Goal: Information Seeking & Learning: Check status

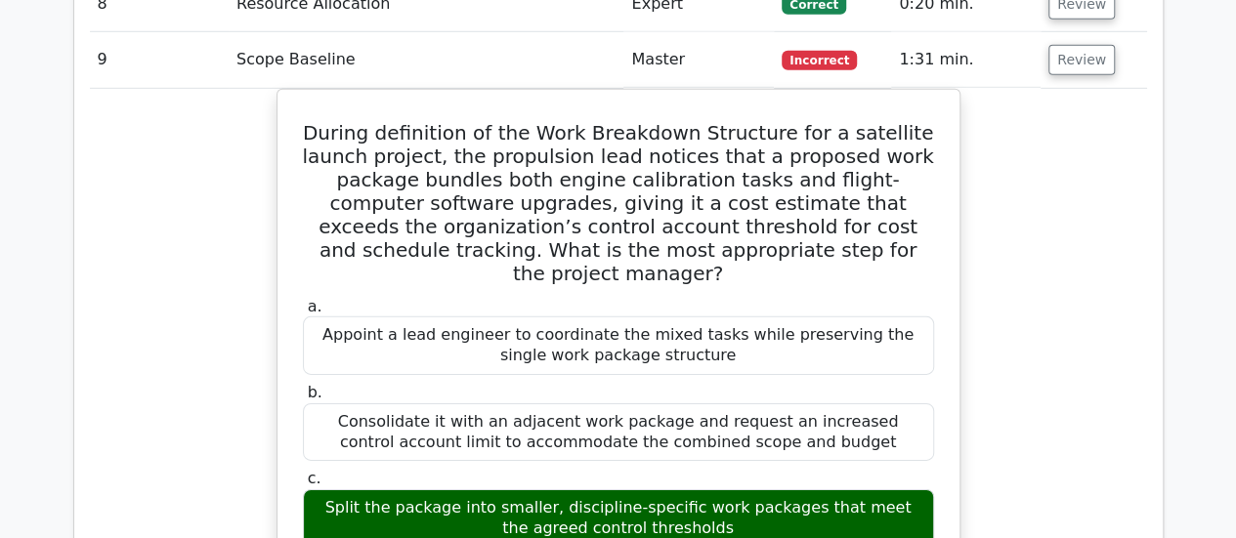
scroll to position [2707, 0]
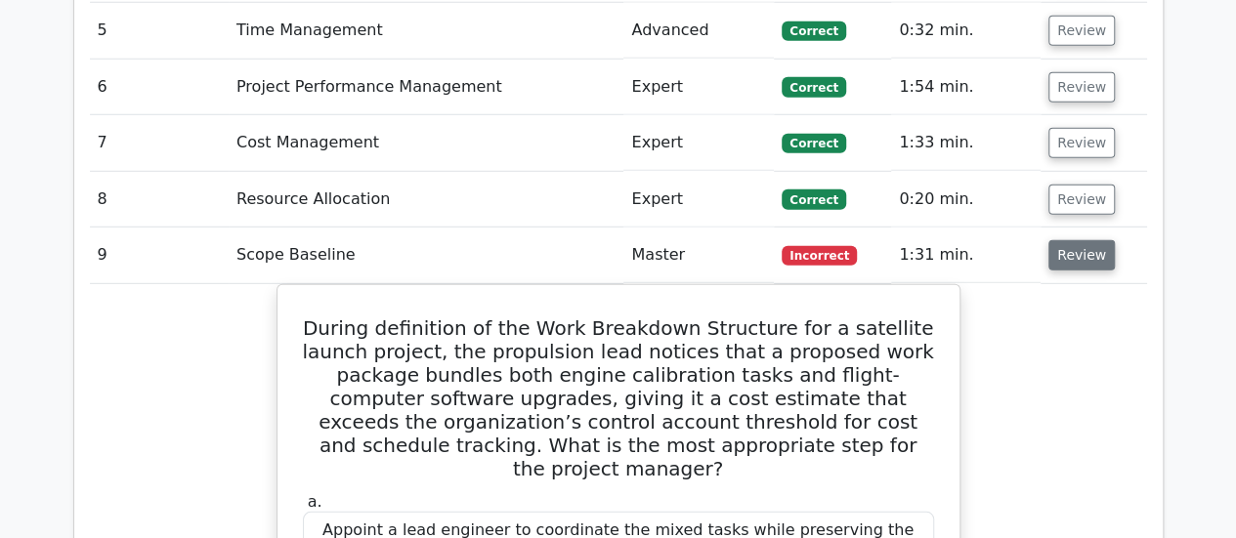
click at [1057, 240] on button "Review" at bounding box center [1081, 255] width 66 height 30
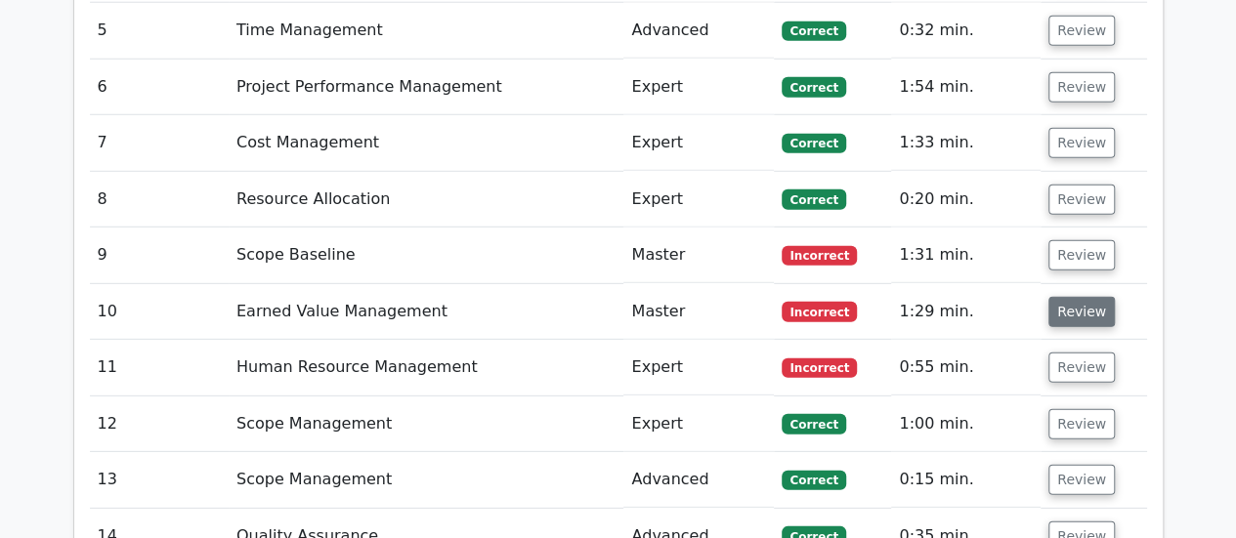
click at [1074, 297] on button "Review" at bounding box center [1081, 312] width 66 height 30
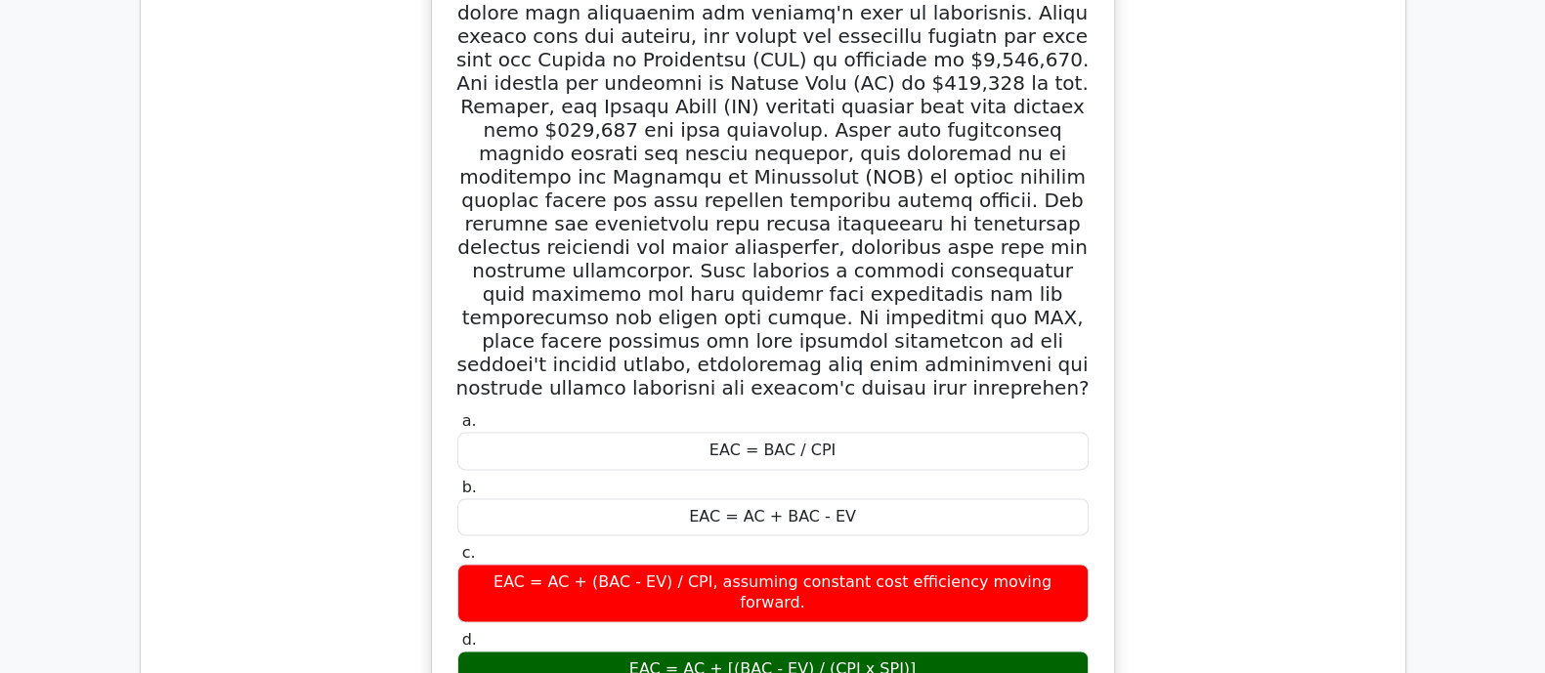
scroll to position [2975, 0]
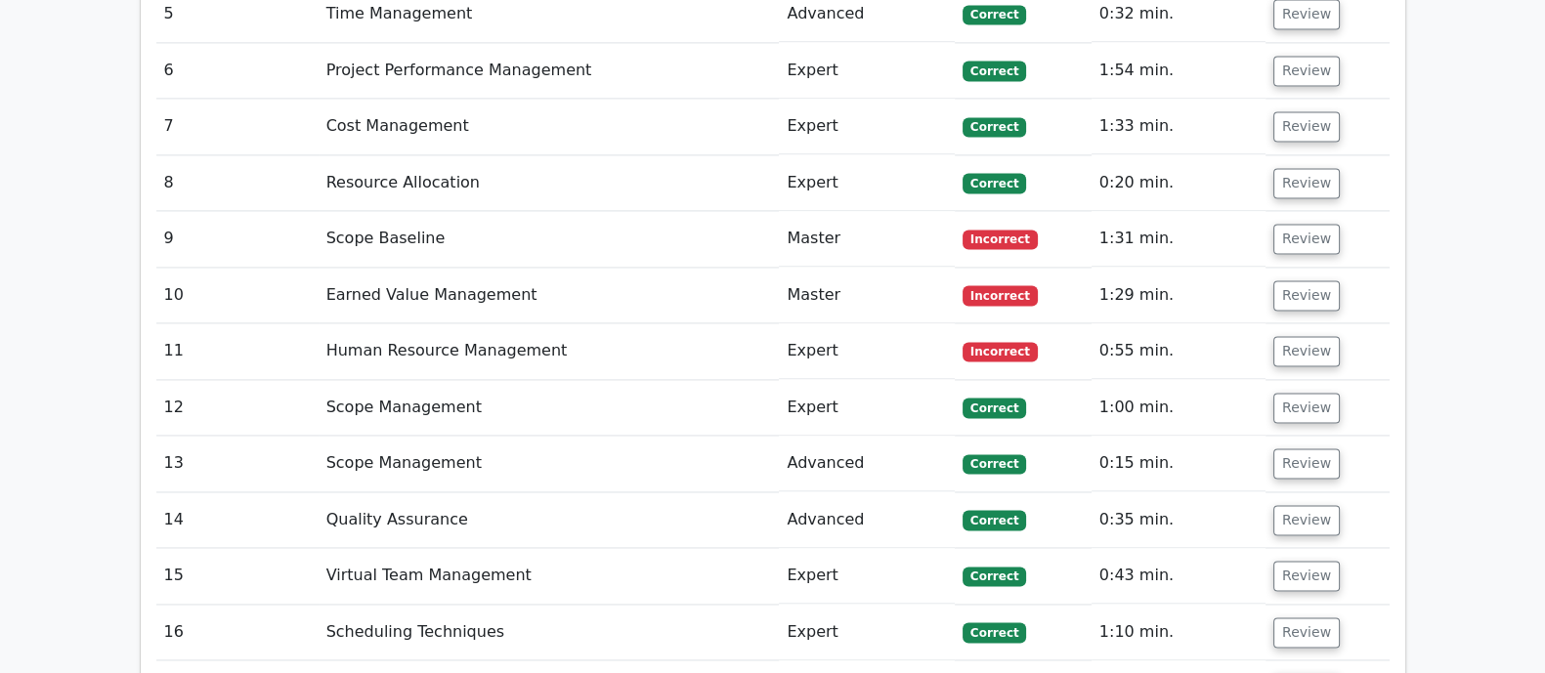
scroll to position [3219, 0]
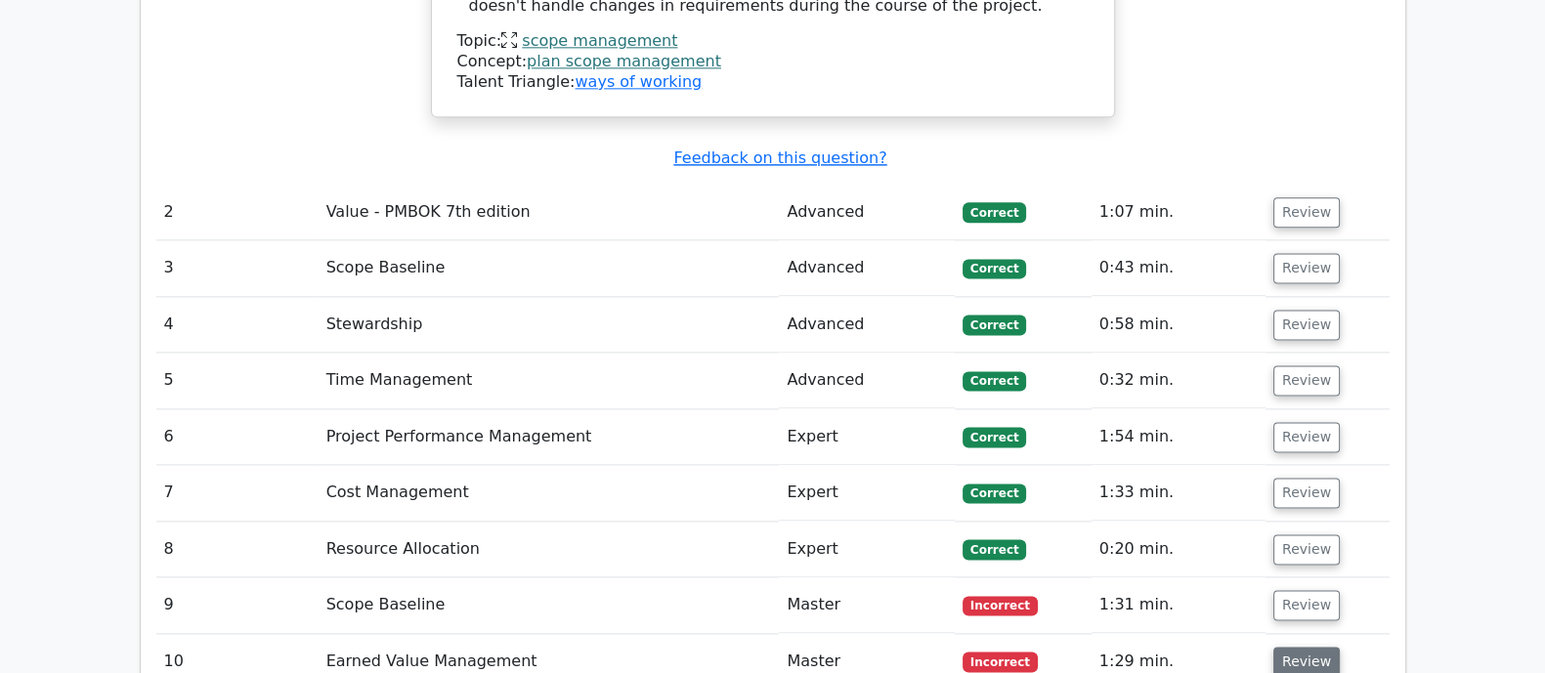
click at [1308, 647] on button "Review" at bounding box center [1306, 662] width 66 height 30
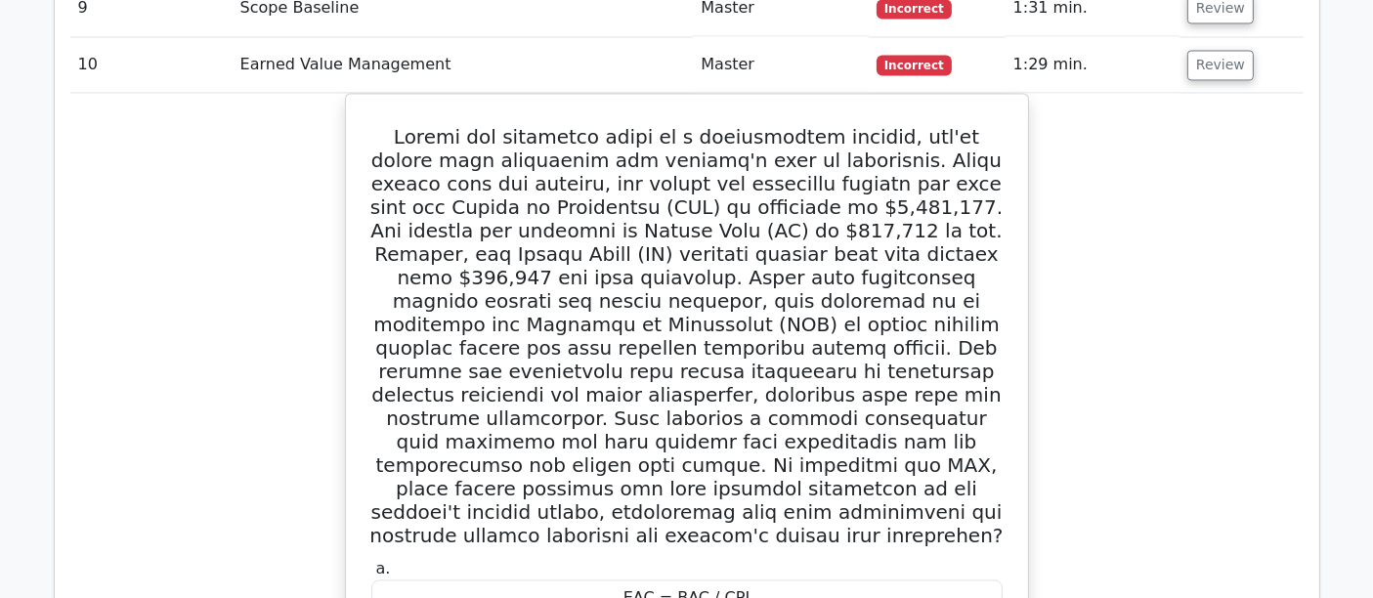
scroll to position [3491, 0]
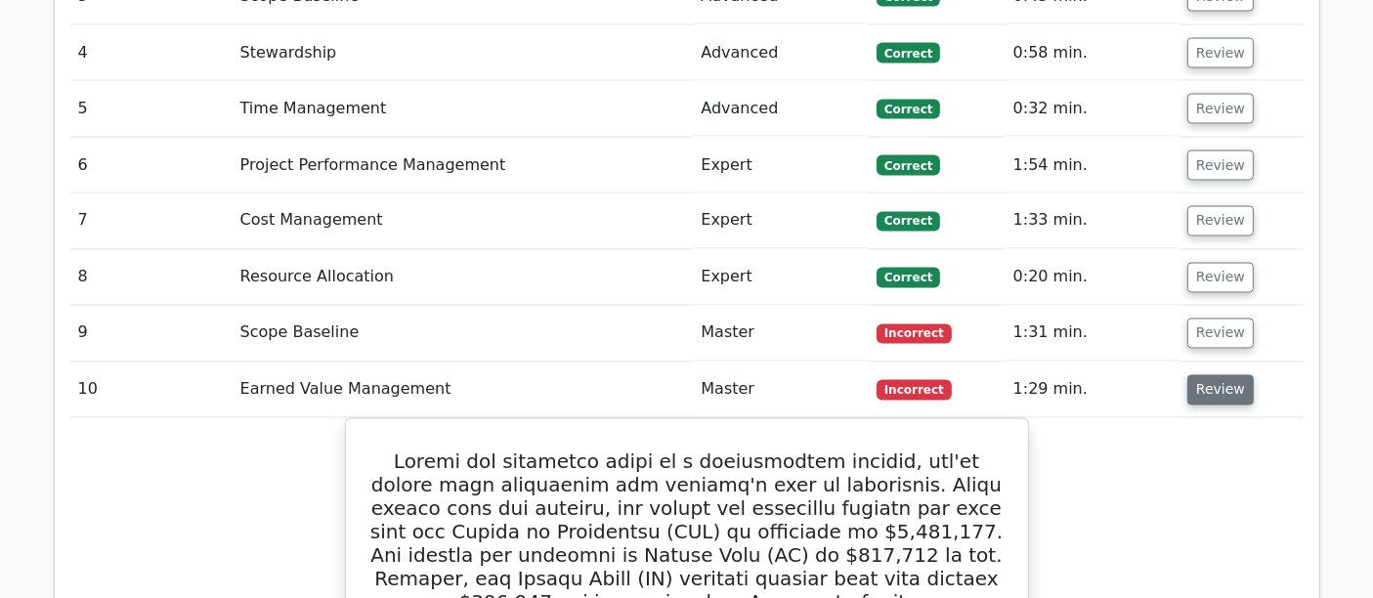
click at [1224, 375] on button "Review" at bounding box center [1220, 390] width 66 height 30
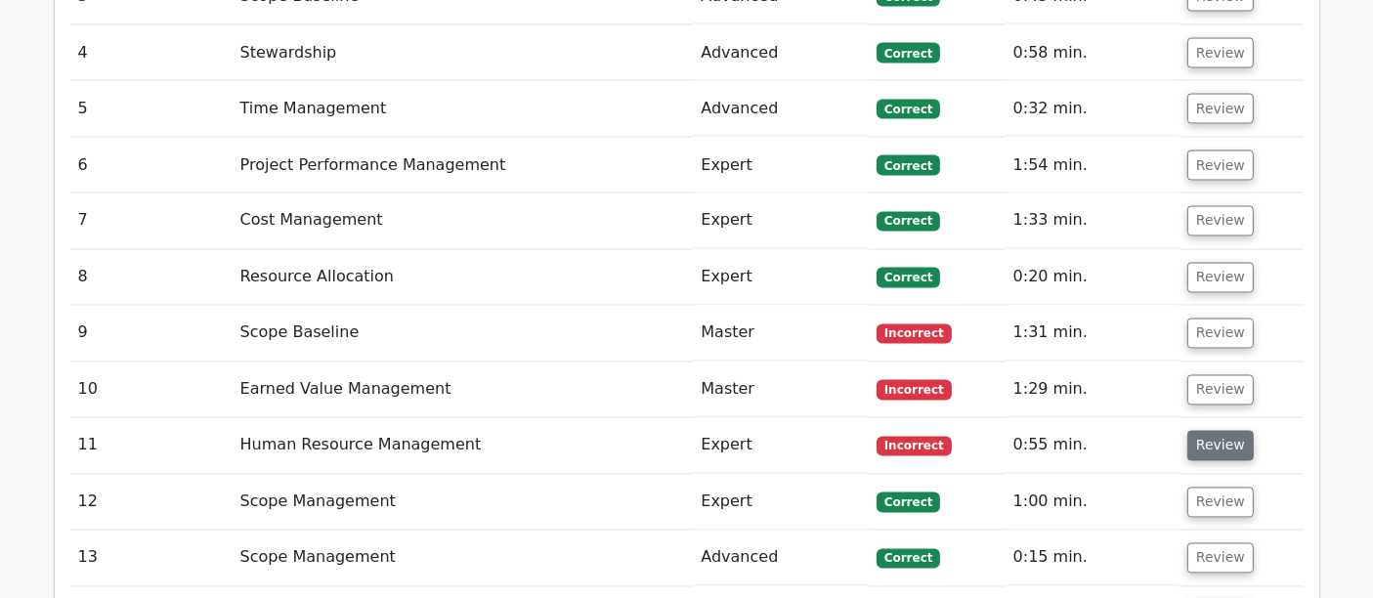
click at [1212, 431] on button "Review" at bounding box center [1220, 446] width 66 height 30
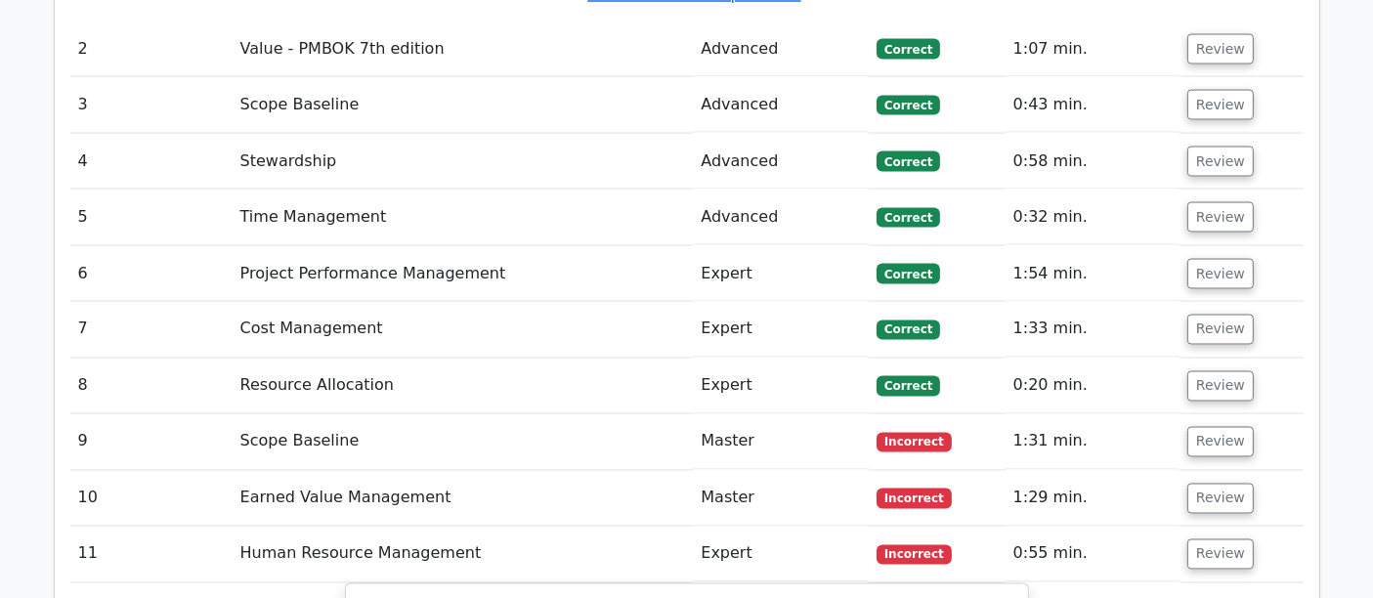
scroll to position [3599, 0]
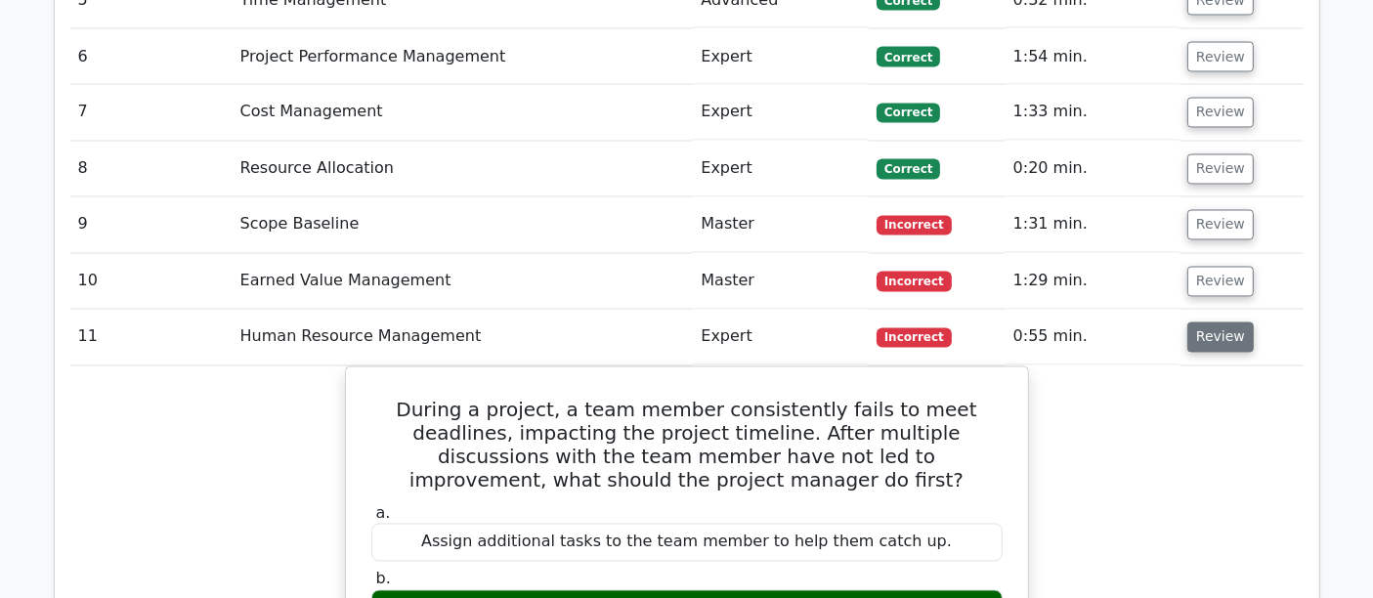
click at [1231, 322] on button "Review" at bounding box center [1220, 337] width 66 height 30
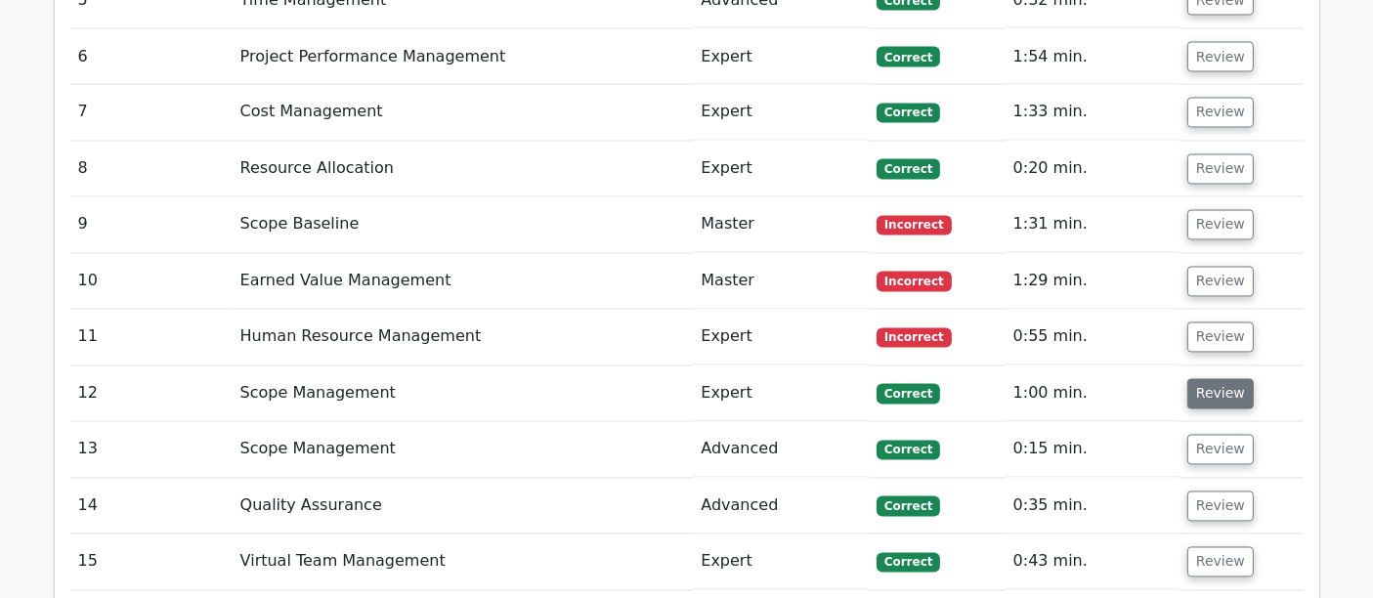
click at [1197, 379] on button "Review" at bounding box center [1220, 394] width 66 height 30
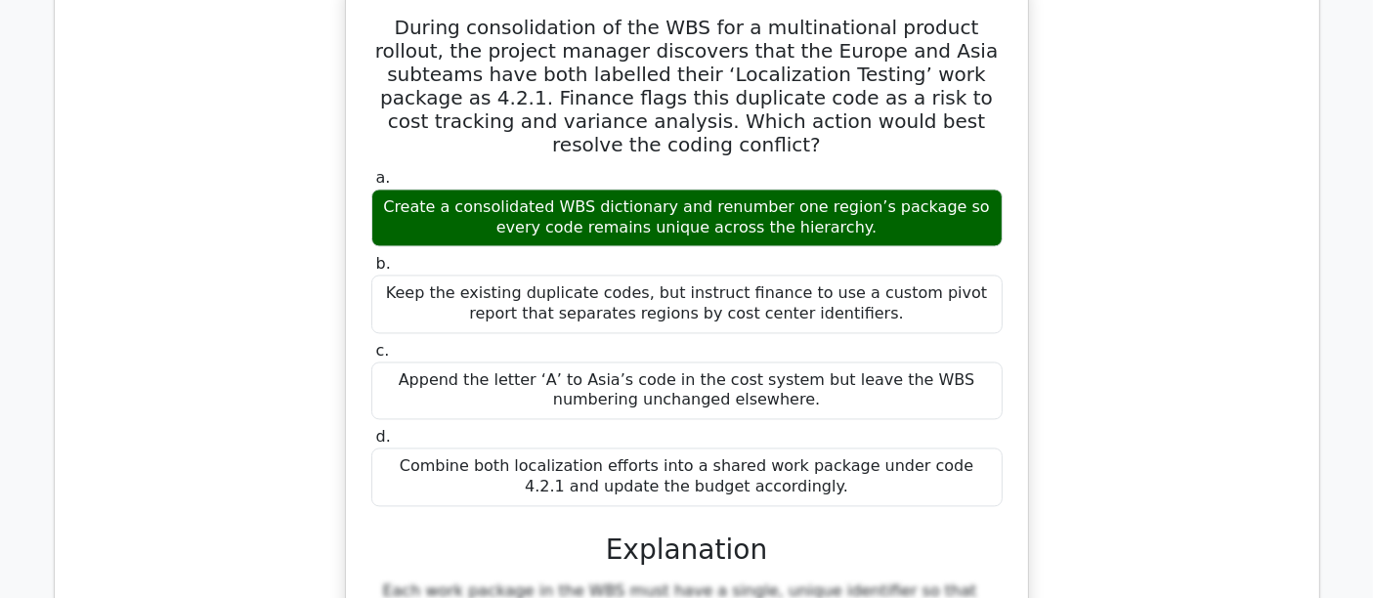
scroll to position [3816, 0]
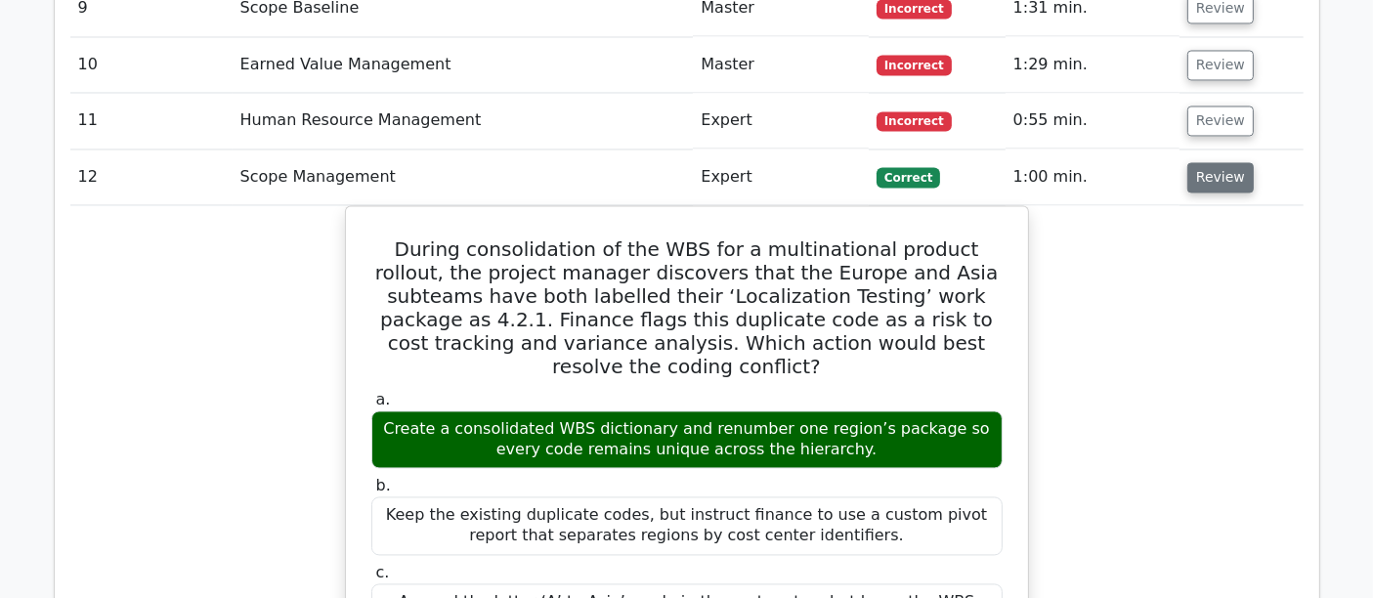
click at [1238, 162] on button "Review" at bounding box center [1220, 177] width 66 height 30
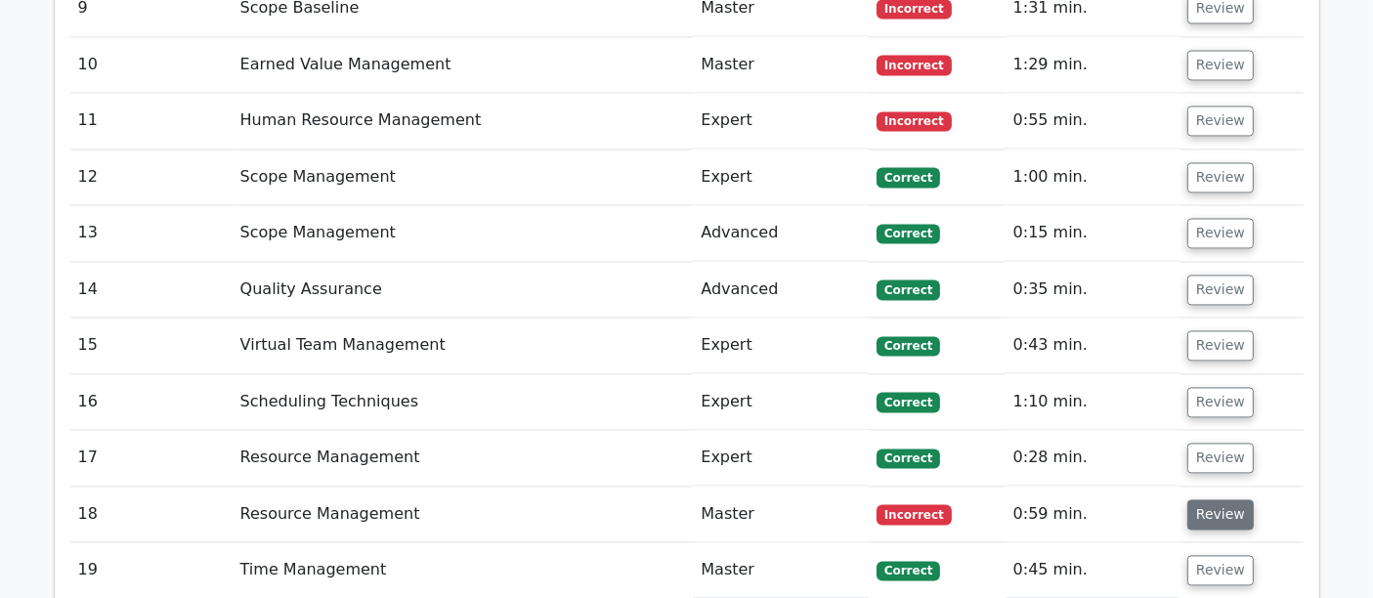
click at [1218, 499] on button "Review" at bounding box center [1220, 514] width 66 height 30
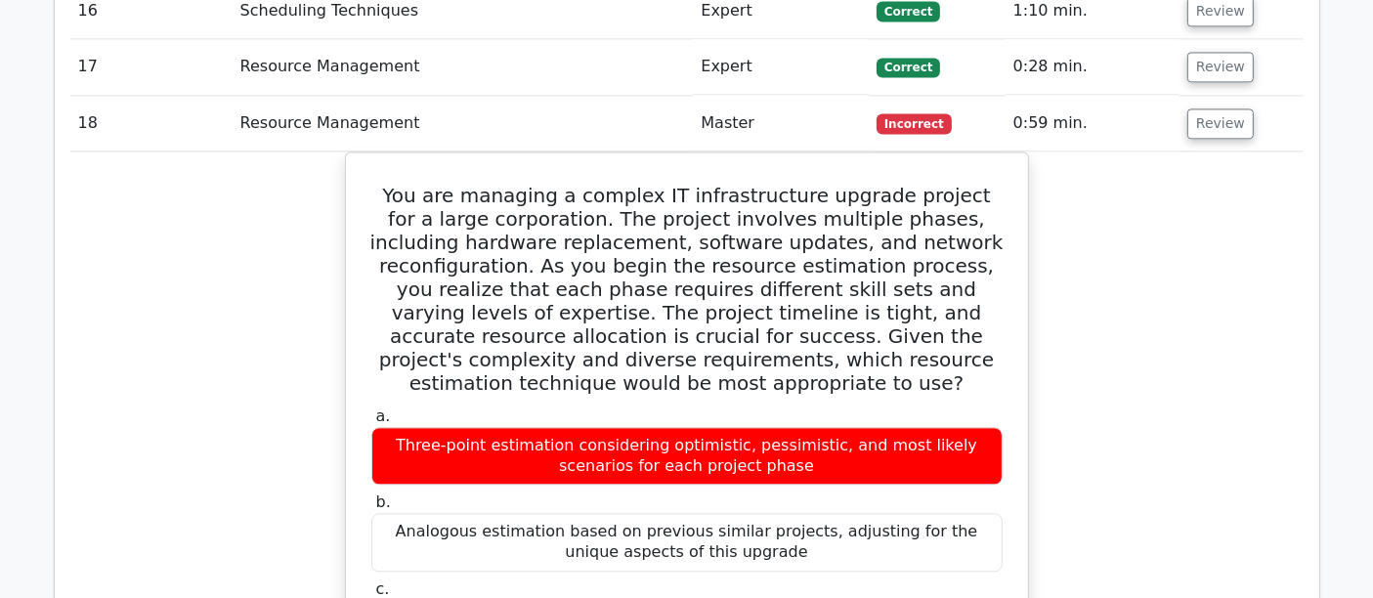
scroll to position [3990, 0]
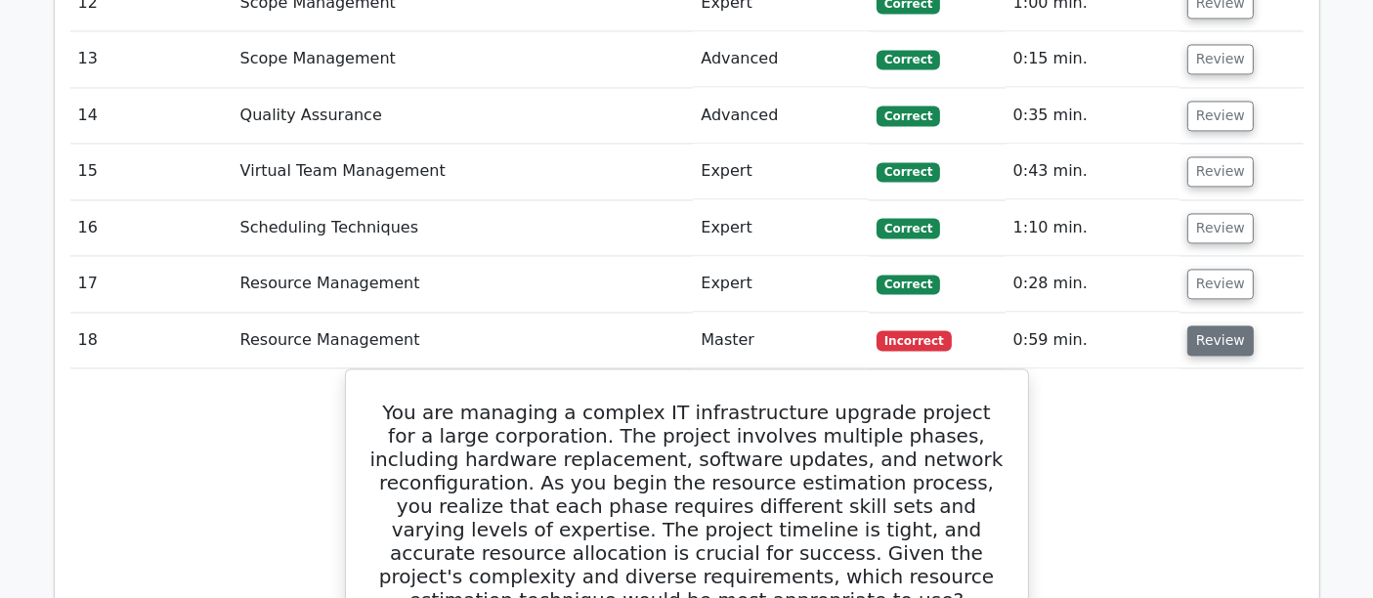
click at [1214, 325] on button "Review" at bounding box center [1220, 340] width 66 height 30
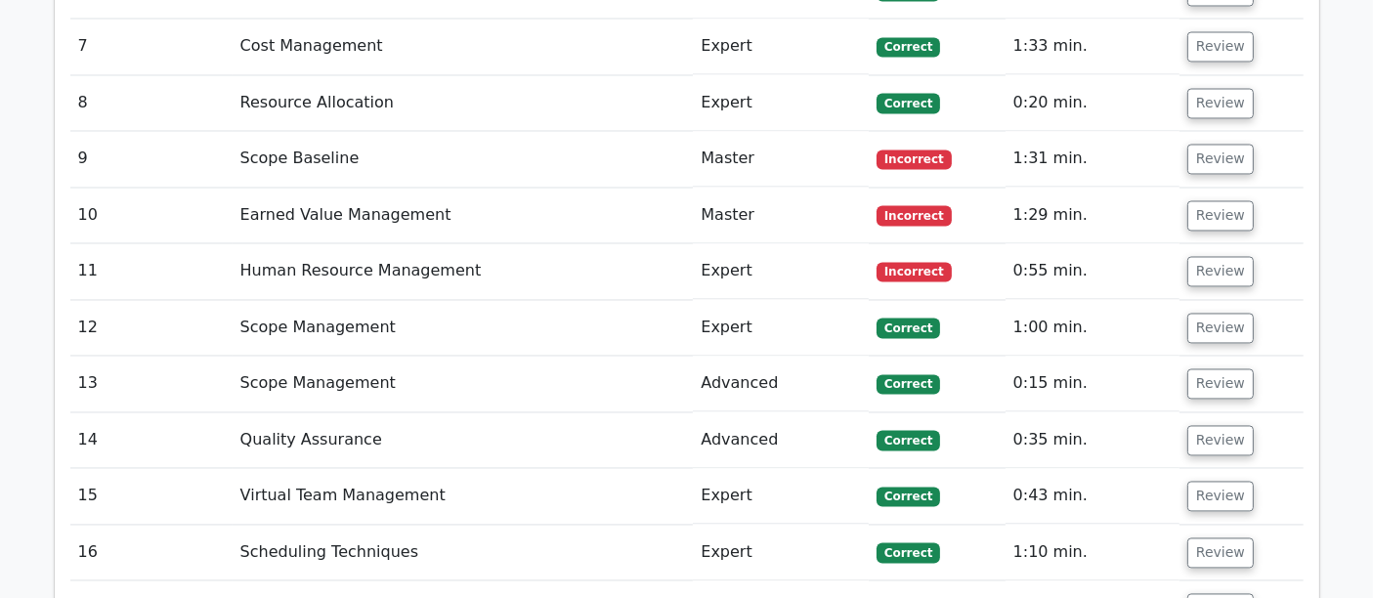
scroll to position [3882, 0]
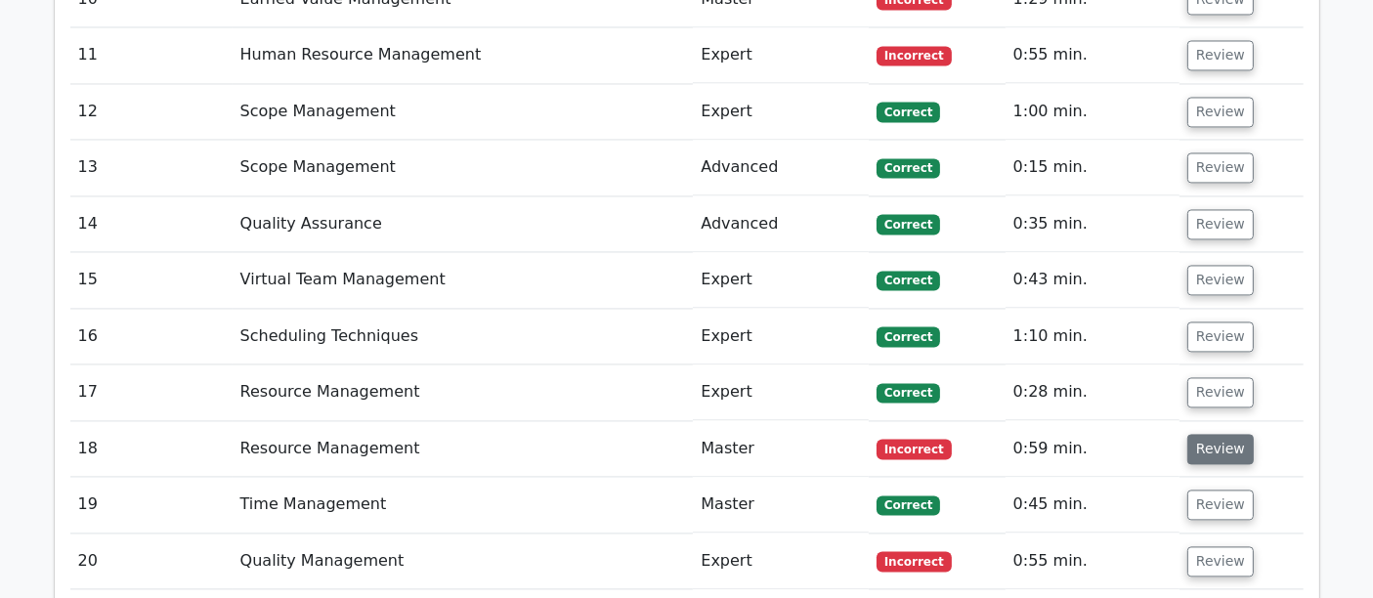
click at [1209, 434] on button "Review" at bounding box center [1220, 449] width 66 height 30
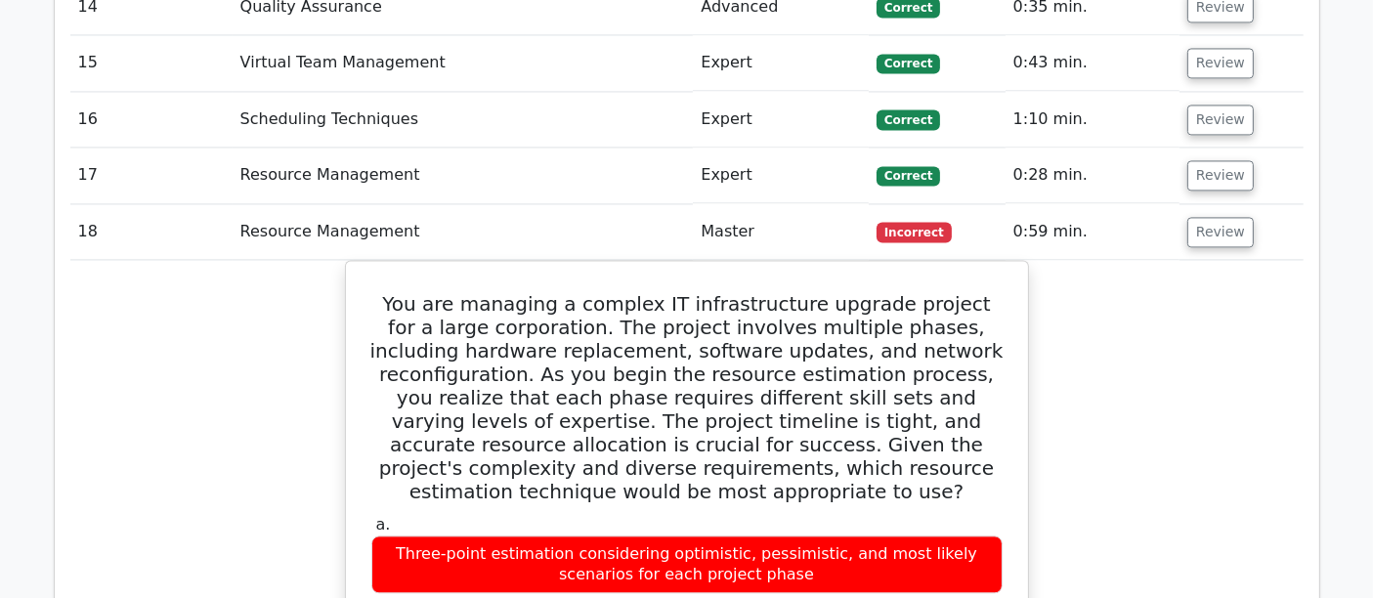
scroll to position [3990, 0]
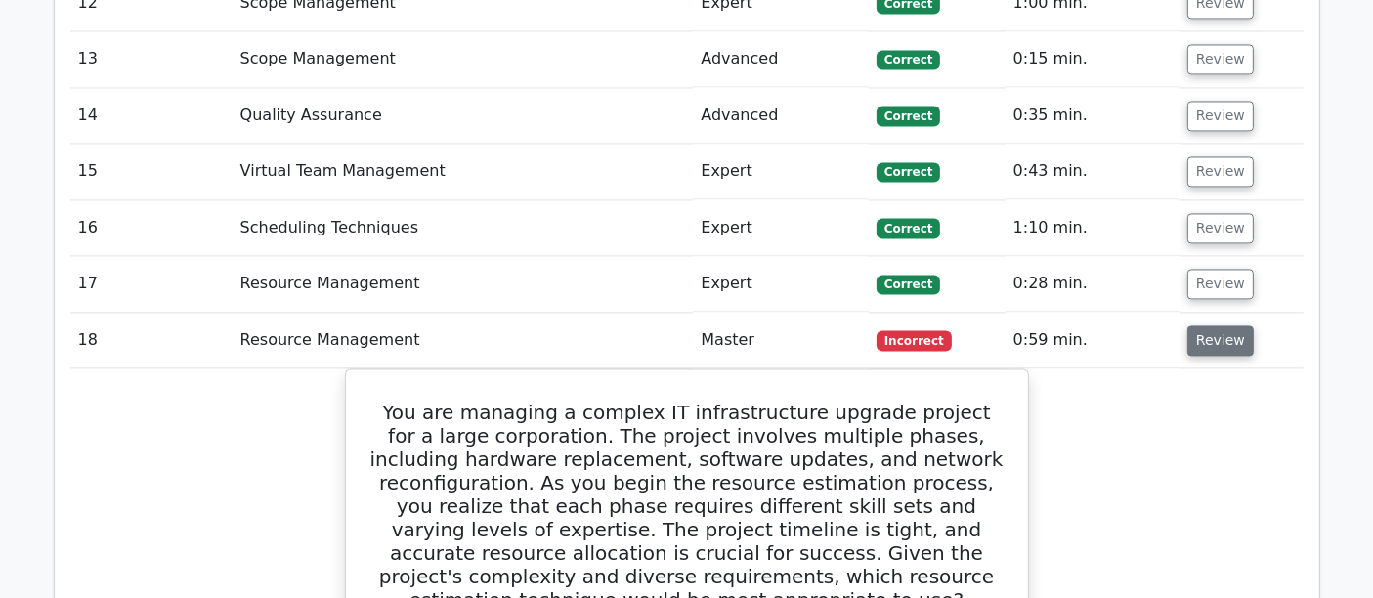
click at [1214, 325] on button "Review" at bounding box center [1220, 340] width 66 height 30
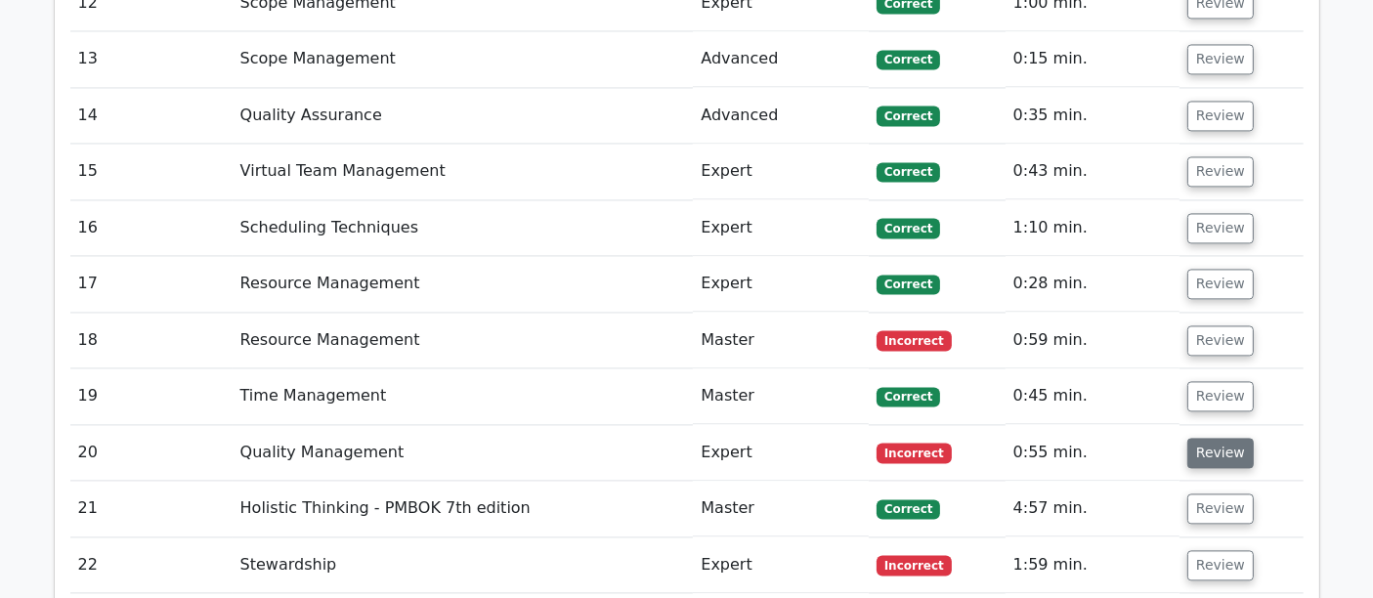
click at [1217, 438] on button "Review" at bounding box center [1220, 453] width 66 height 30
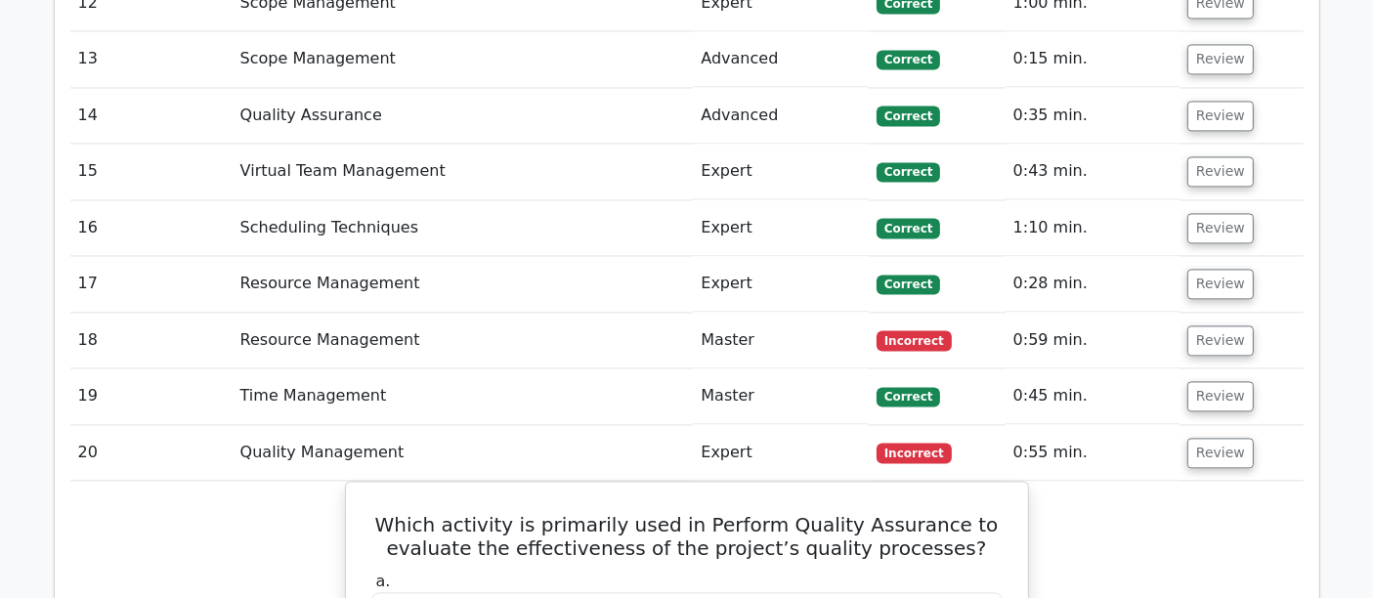
scroll to position [4207, 0]
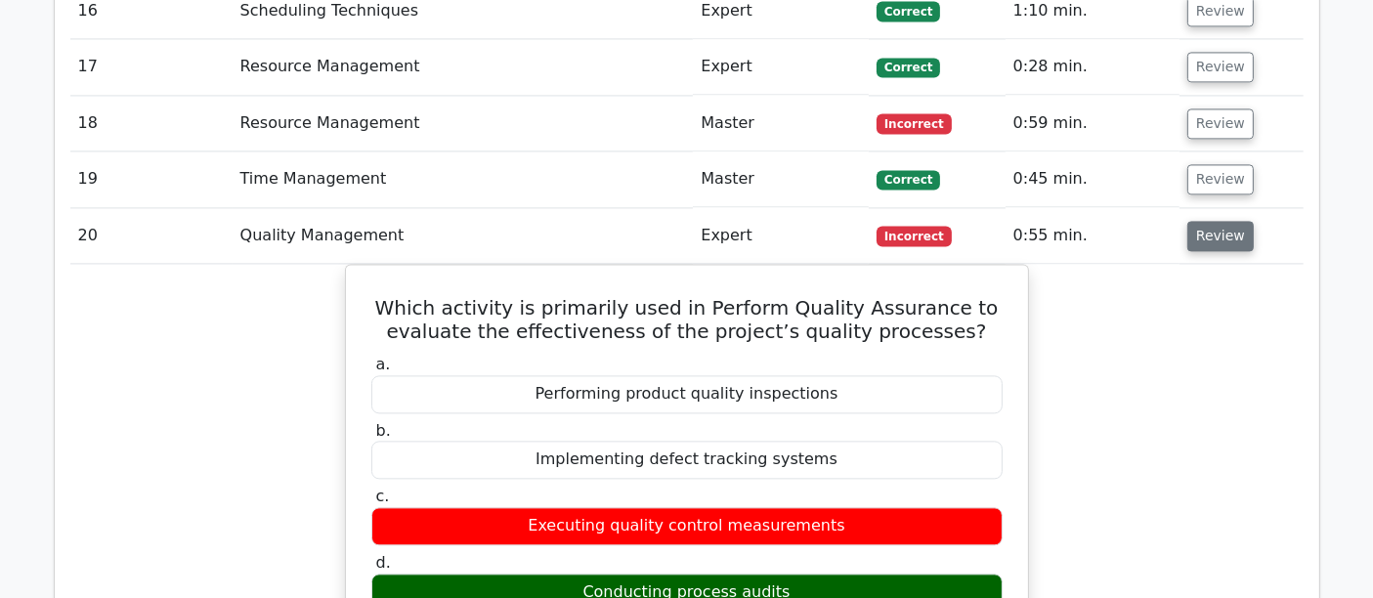
click at [1219, 221] on button "Review" at bounding box center [1220, 236] width 66 height 30
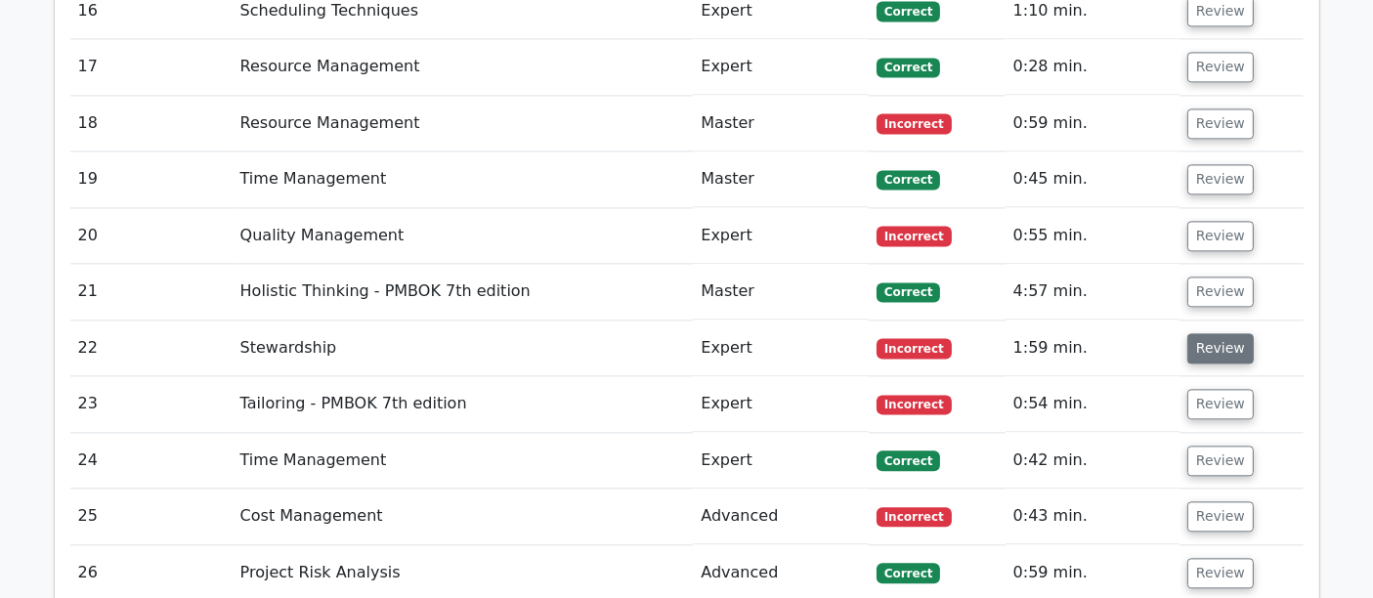
click at [1215, 333] on button "Review" at bounding box center [1220, 348] width 66 height 30
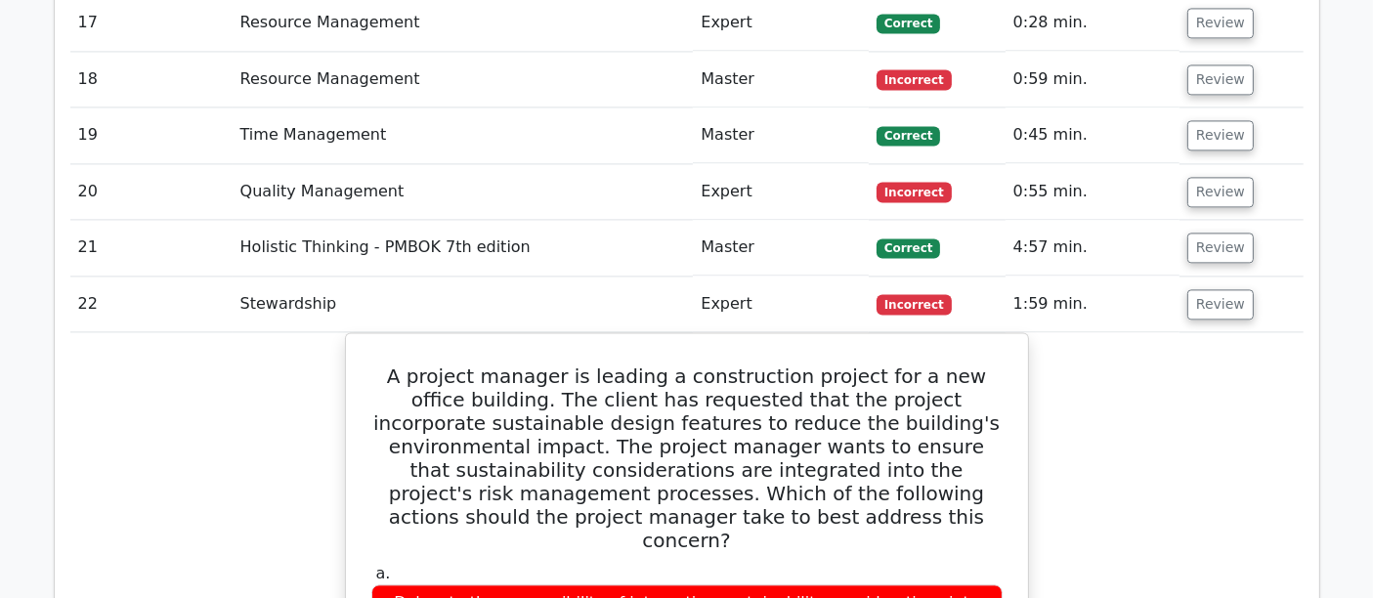
scroll to position [4360, 0]
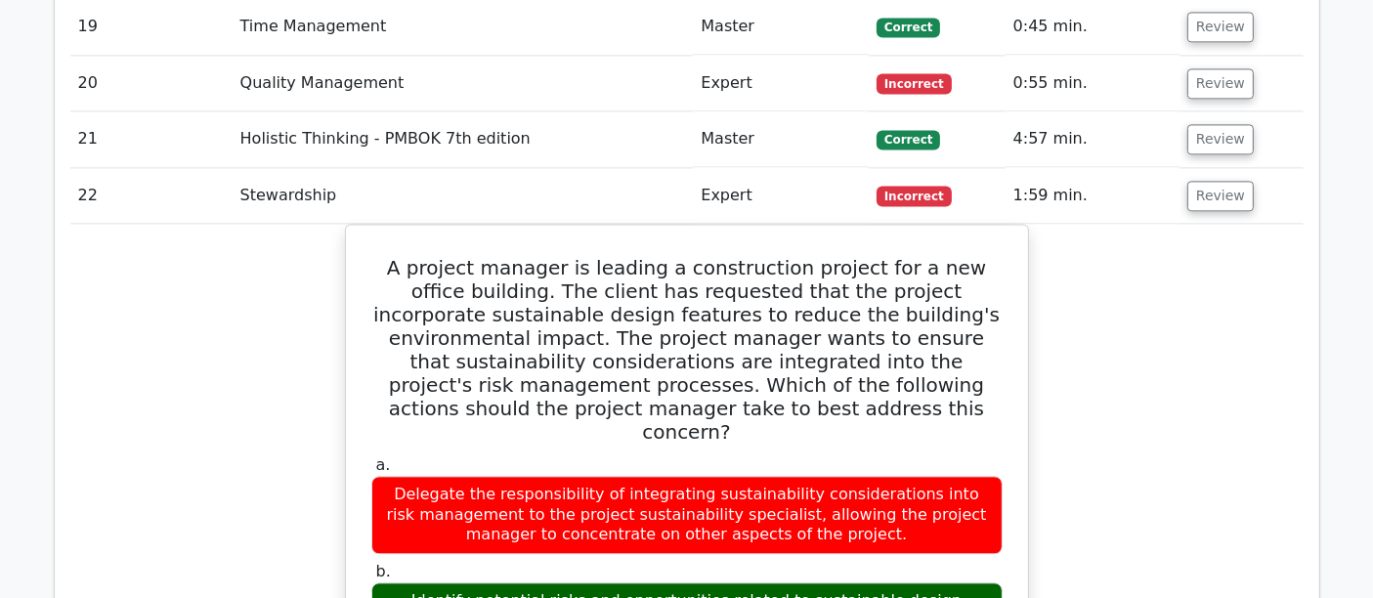
click at [1219, 181] on button "Review" at bounding box center [1220, 196] width 66 height 30
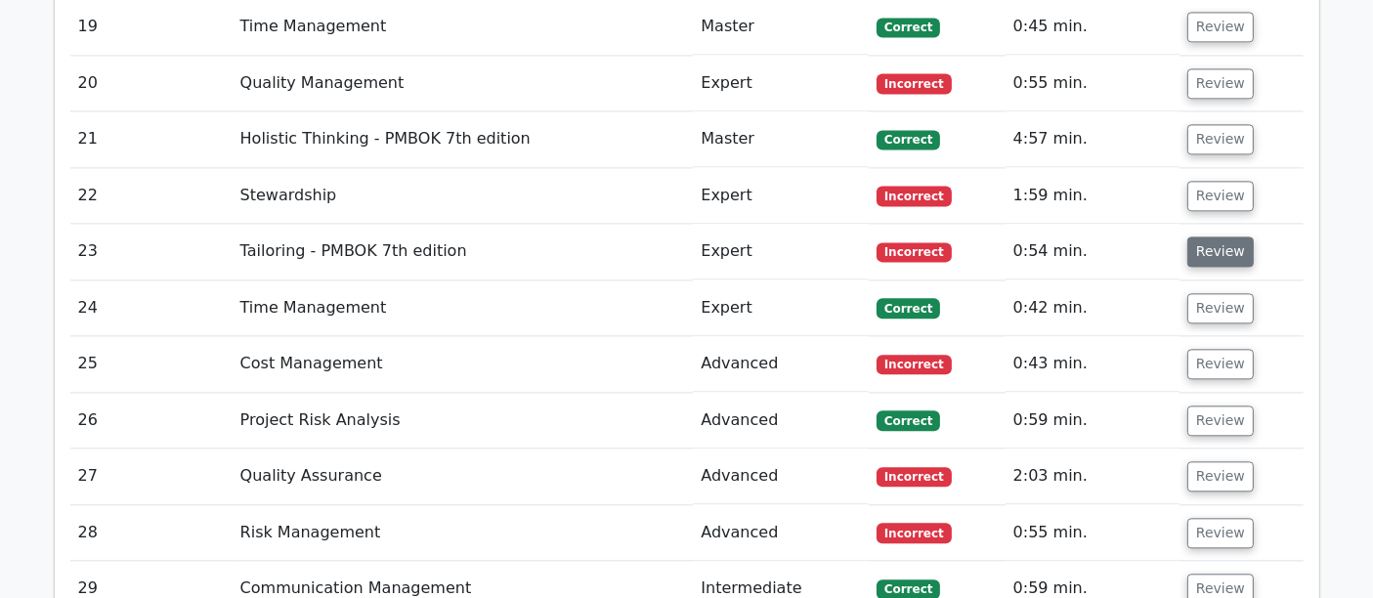
click at [1219, 236] on button "Review" at bounding box center [1220, 251] width 66 height 30
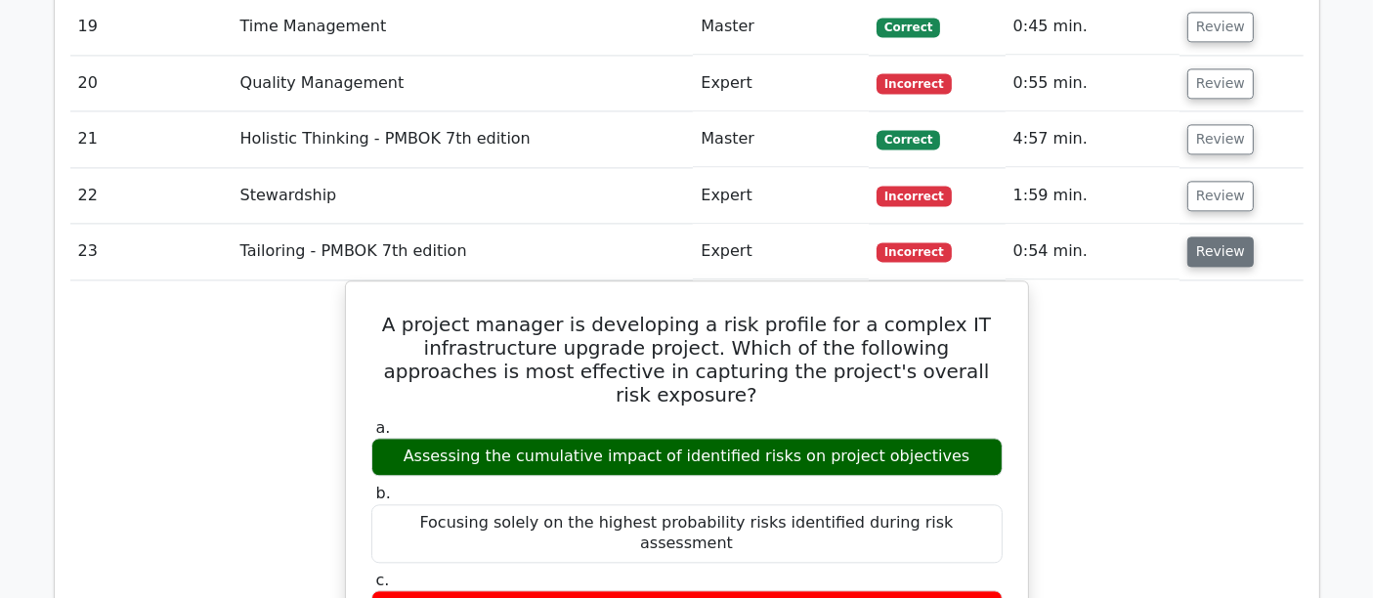
click at [1208, 236] on button "Review" at bounding box center [1220, 251] width 66 height 30
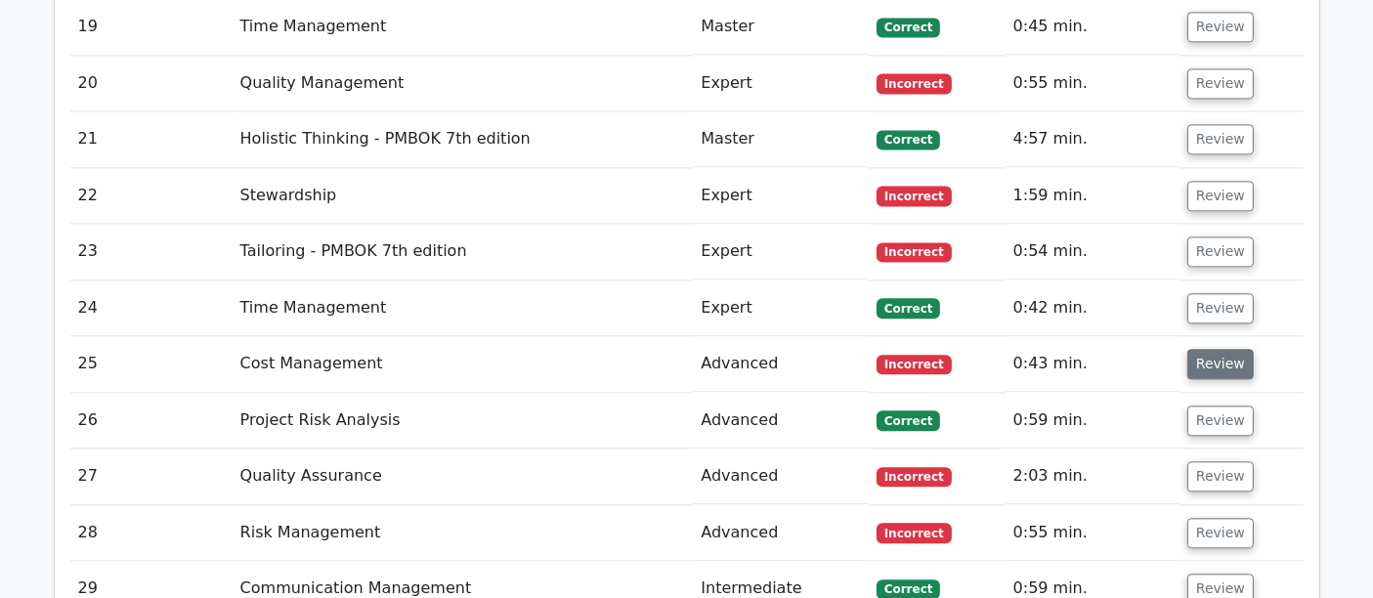
click at [1231, 349] on button "Review" at bounding box center [1220, 364] width 66 height 30
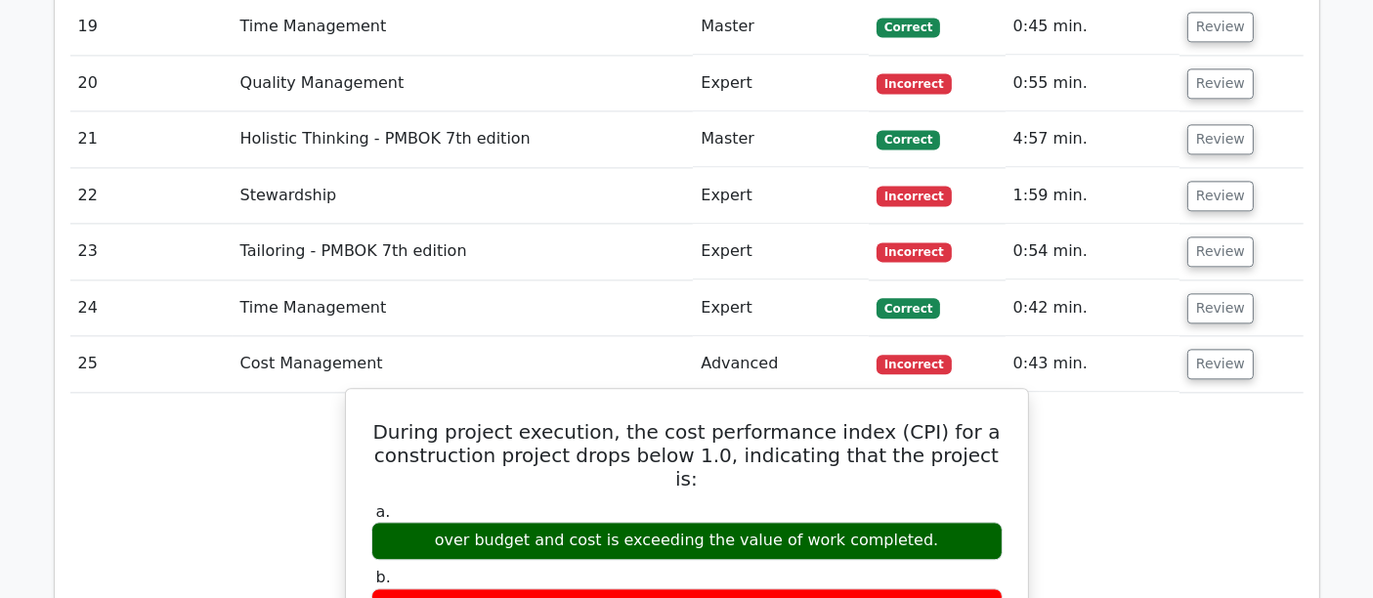
scroll to position [4468, 0]
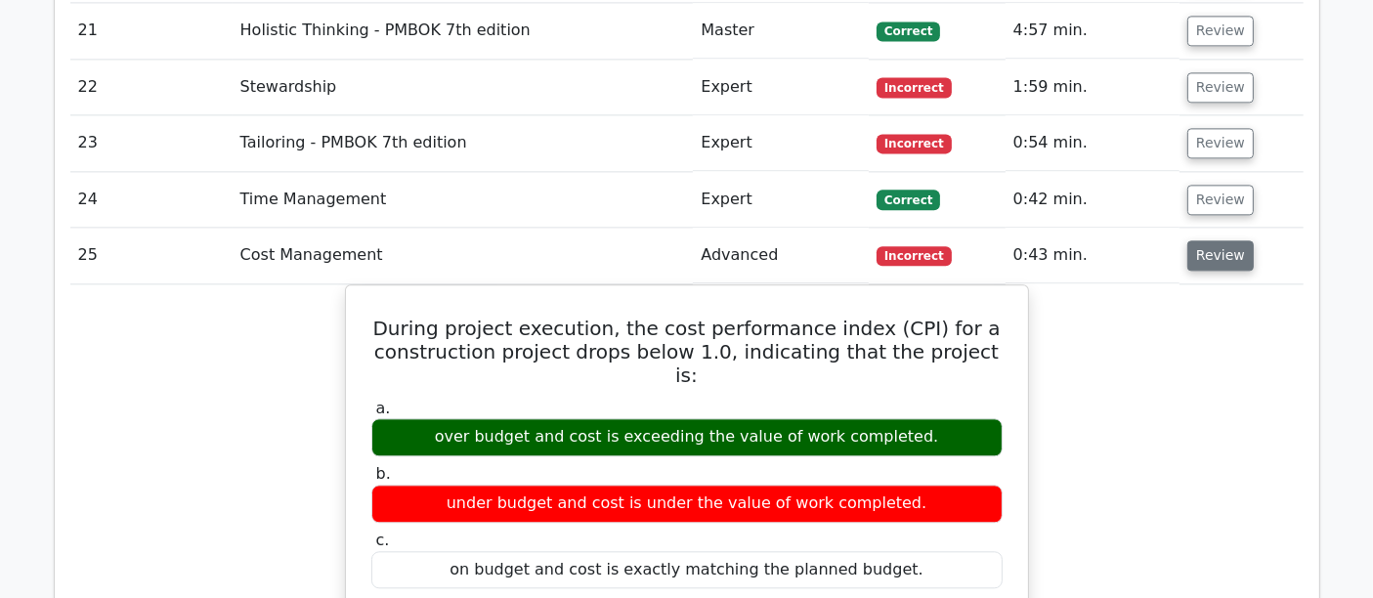
click at [1194, 240] on button "Review" at bounding box center [1220, 255] width 66 height 30
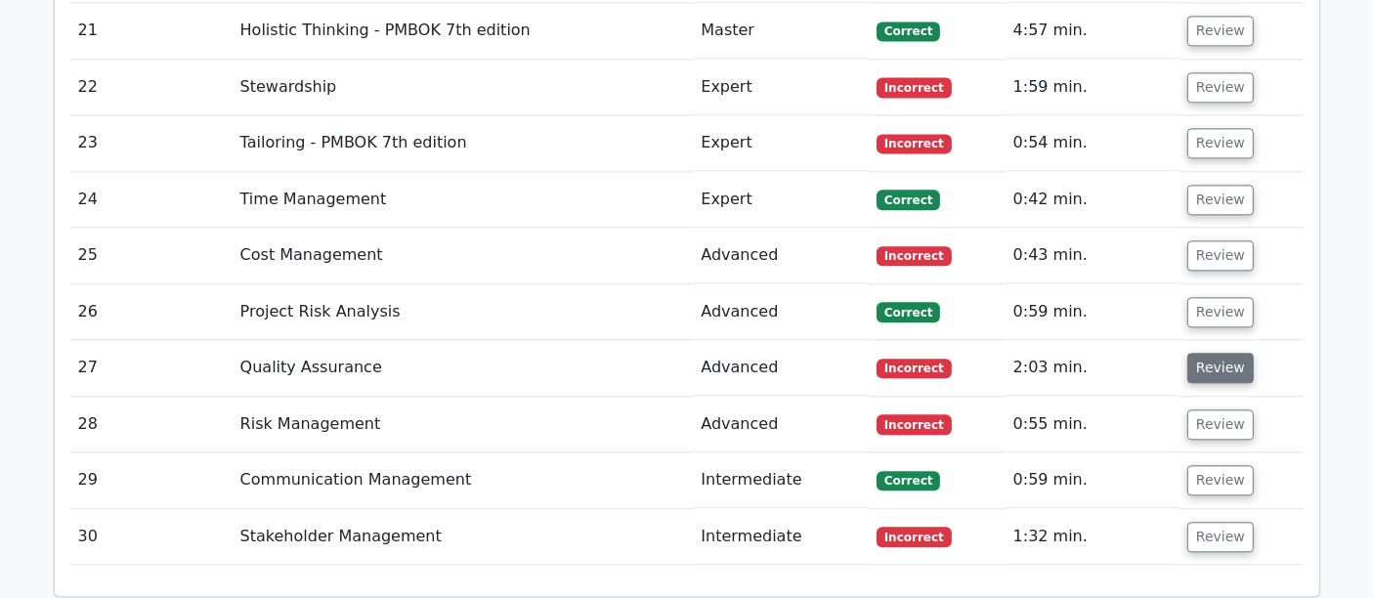
click at [1221, 353] on button "Review" at bounding box center [1220, 368] width 66 height 30
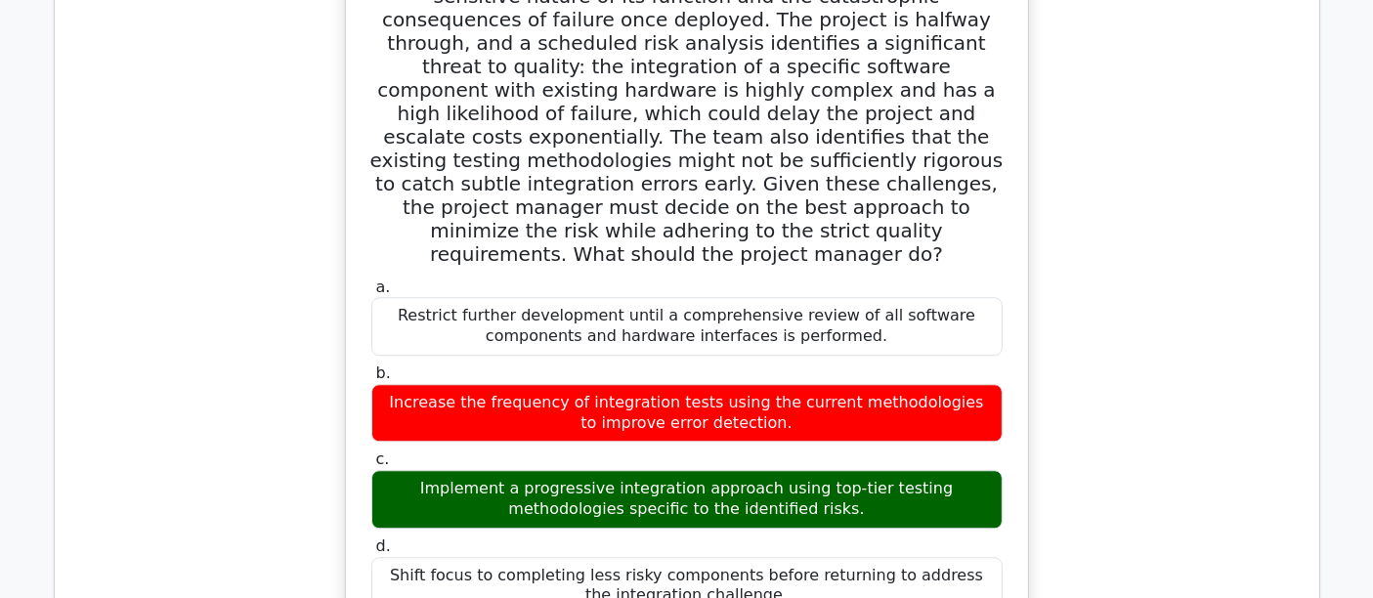
scroll to position [4331, 0]
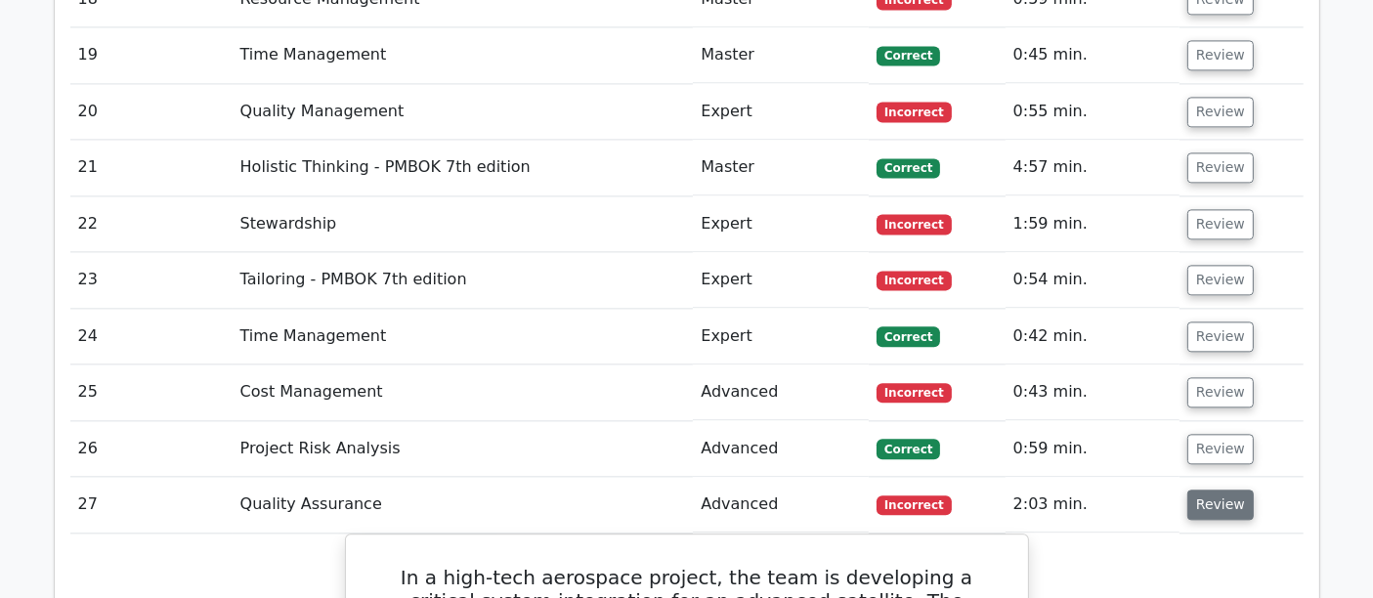
click at [1212, 490] on button "Review" at bounding box center [1220, 505] width 66 height 30
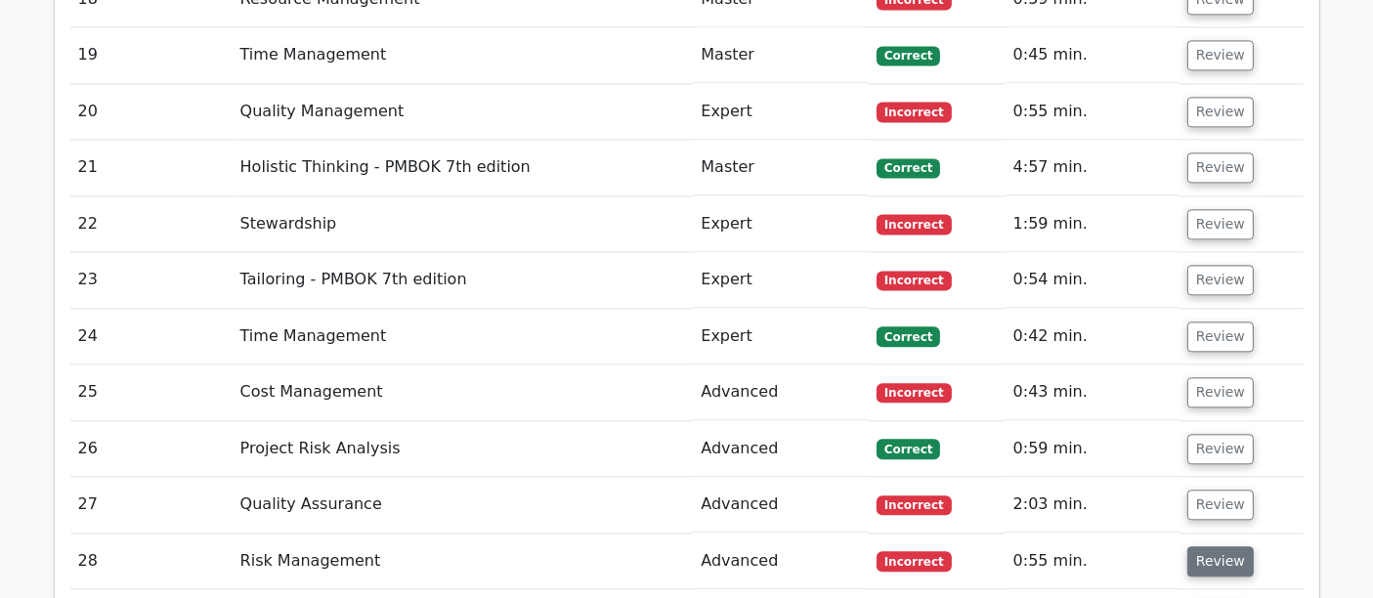
click at [1216, 546] on button "Review" at bounding box center [1220, 561] width 66 height 30
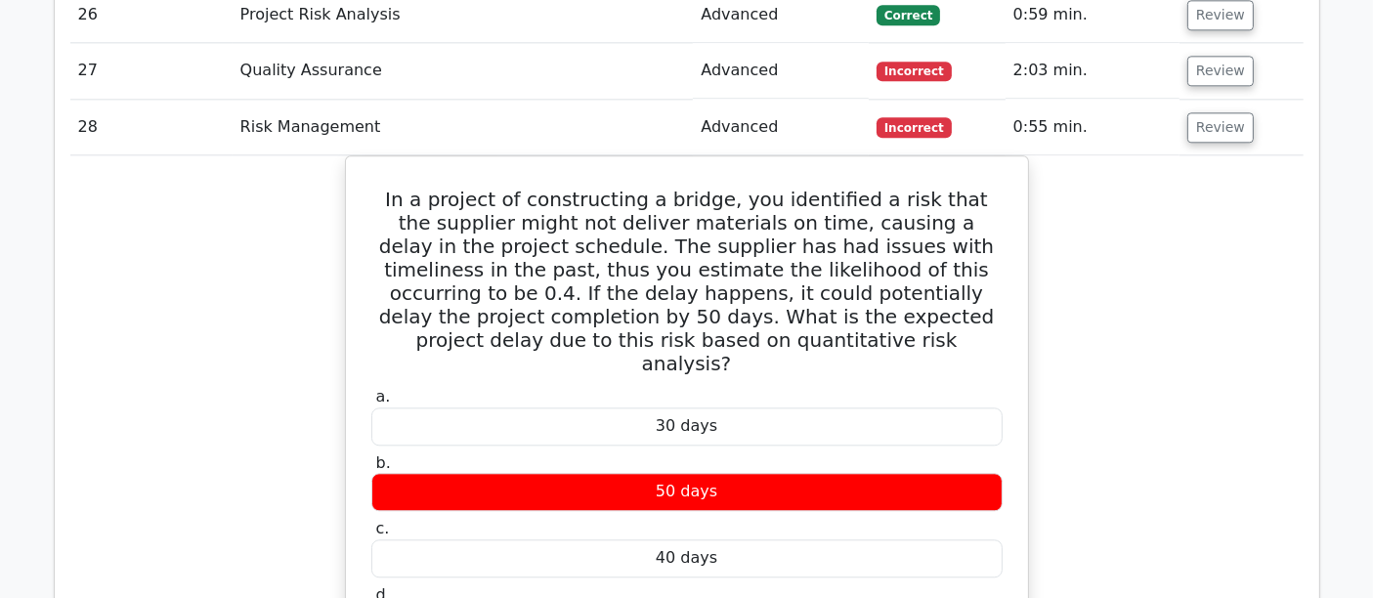
scroll to position [4440, 0]
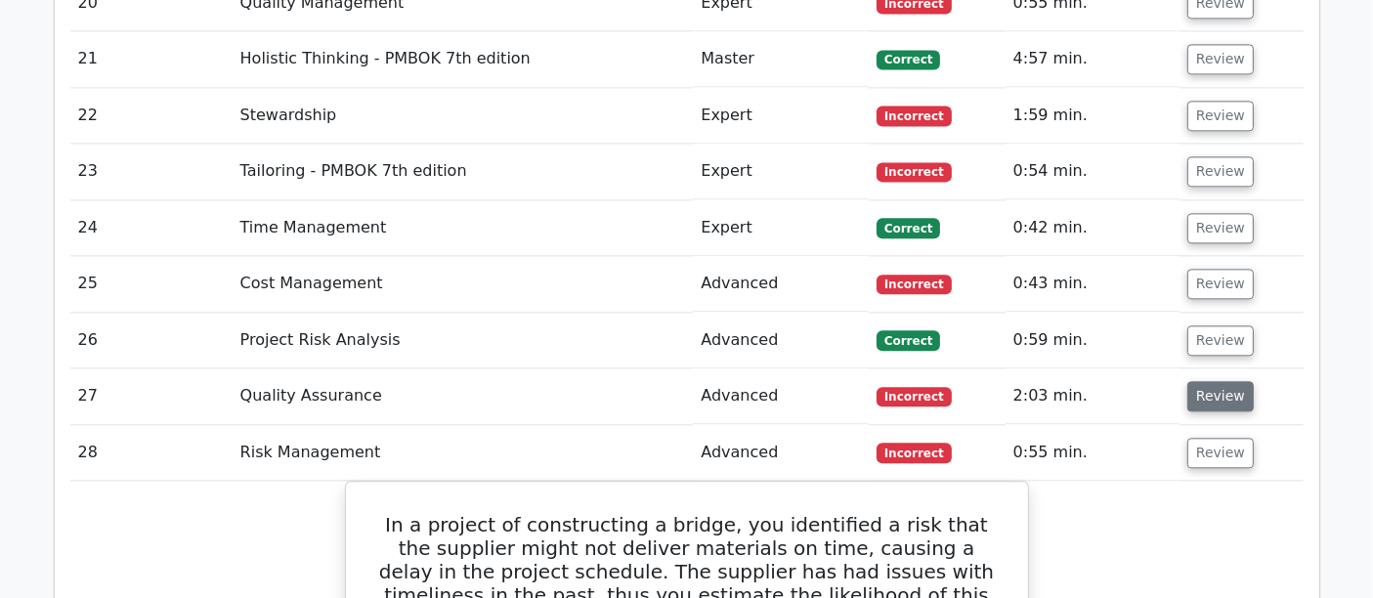
click at [1222, 381] on button "Review" at bounding box center [1220, 396] width 66 height 30
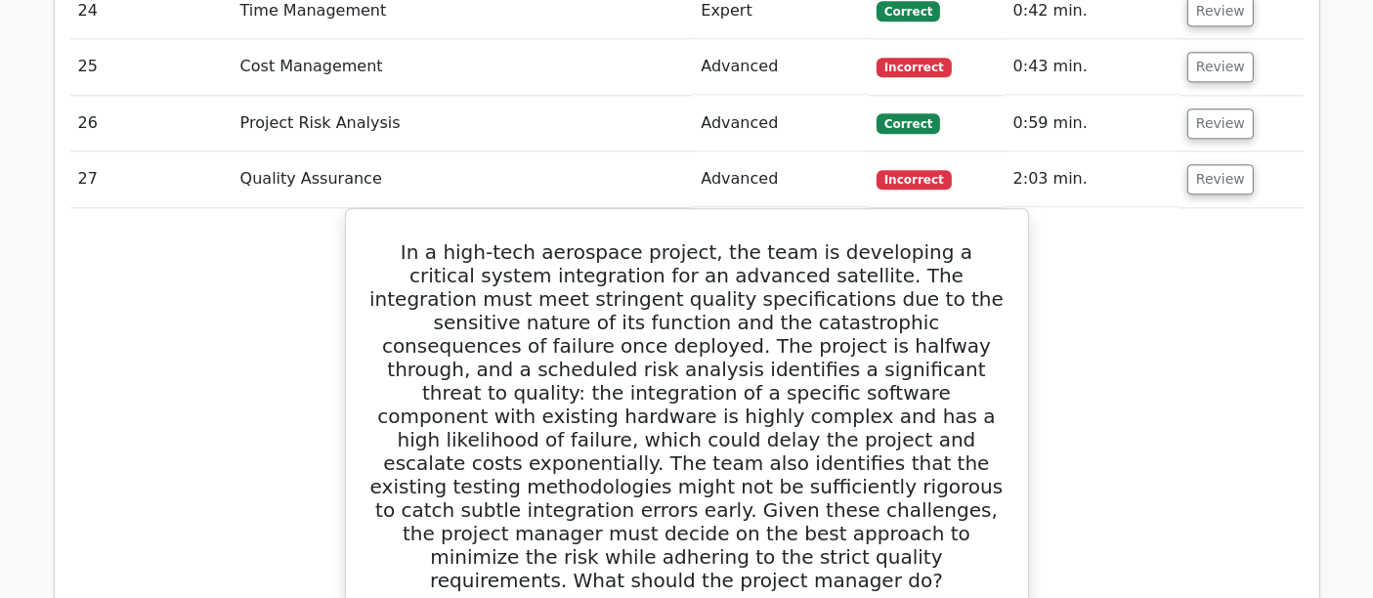
scroll to position [4548, 0]
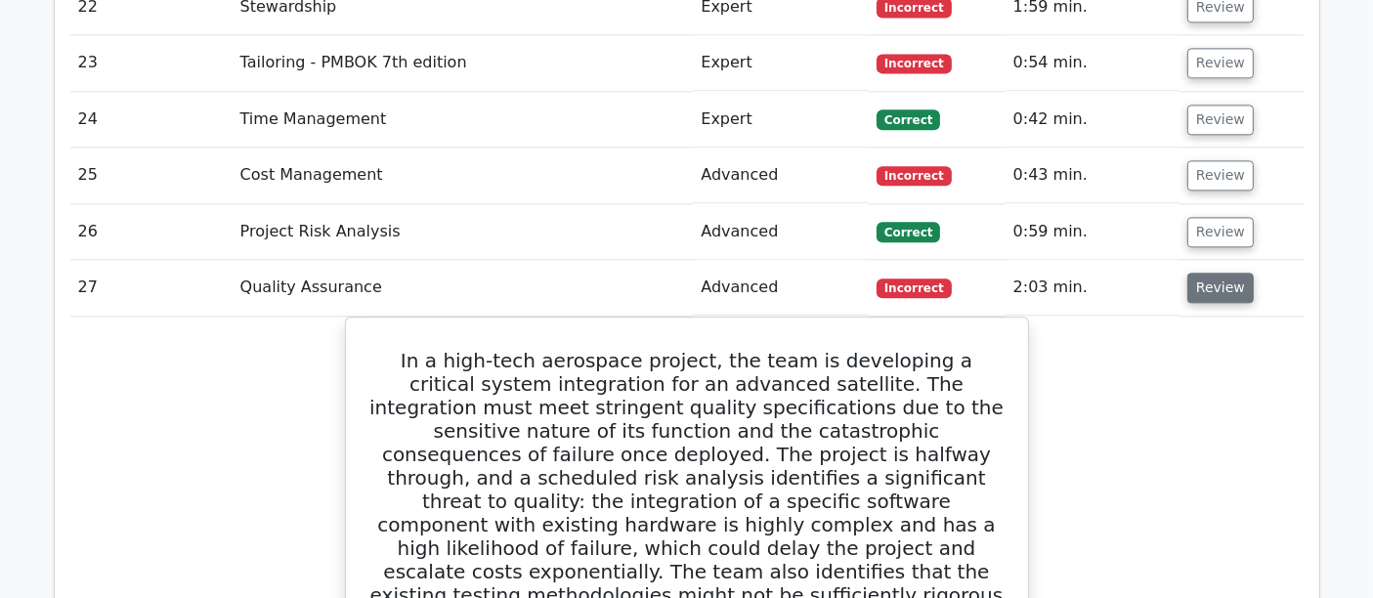
click at [1234, 273] on button "Review" at bounding box center [1220, 288] width 66 height 30
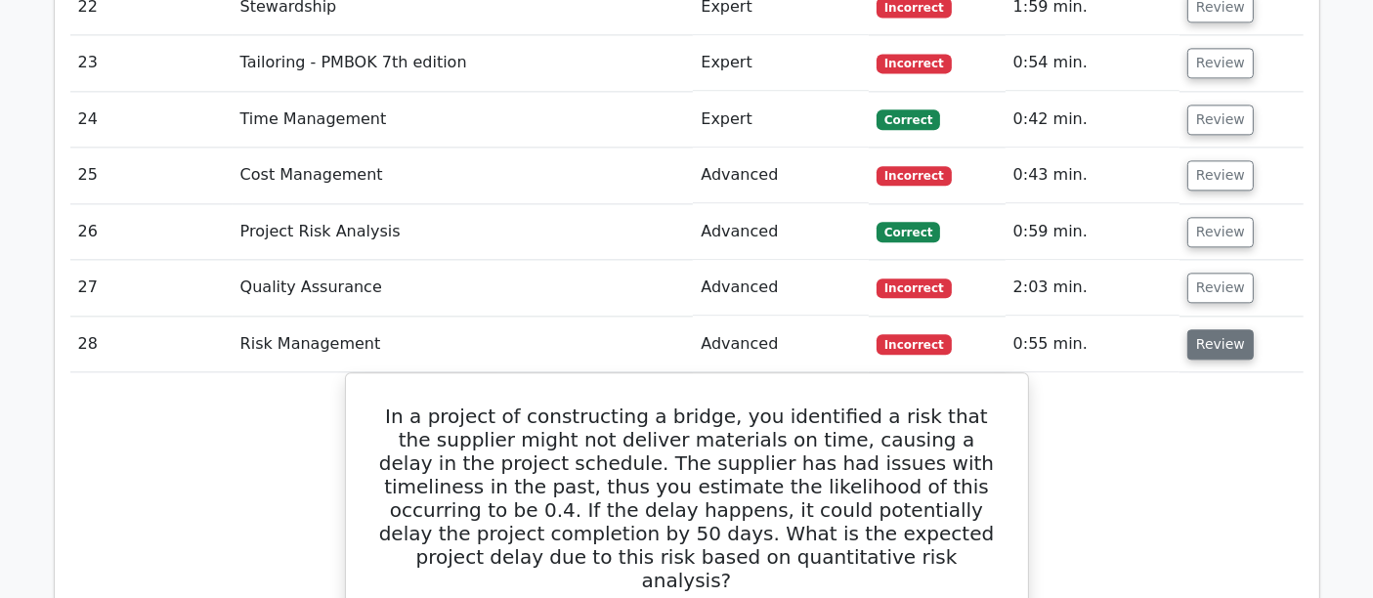
click at [1198, 329] on button "Review" at bounding box center [1220, 344] width 66 height 30
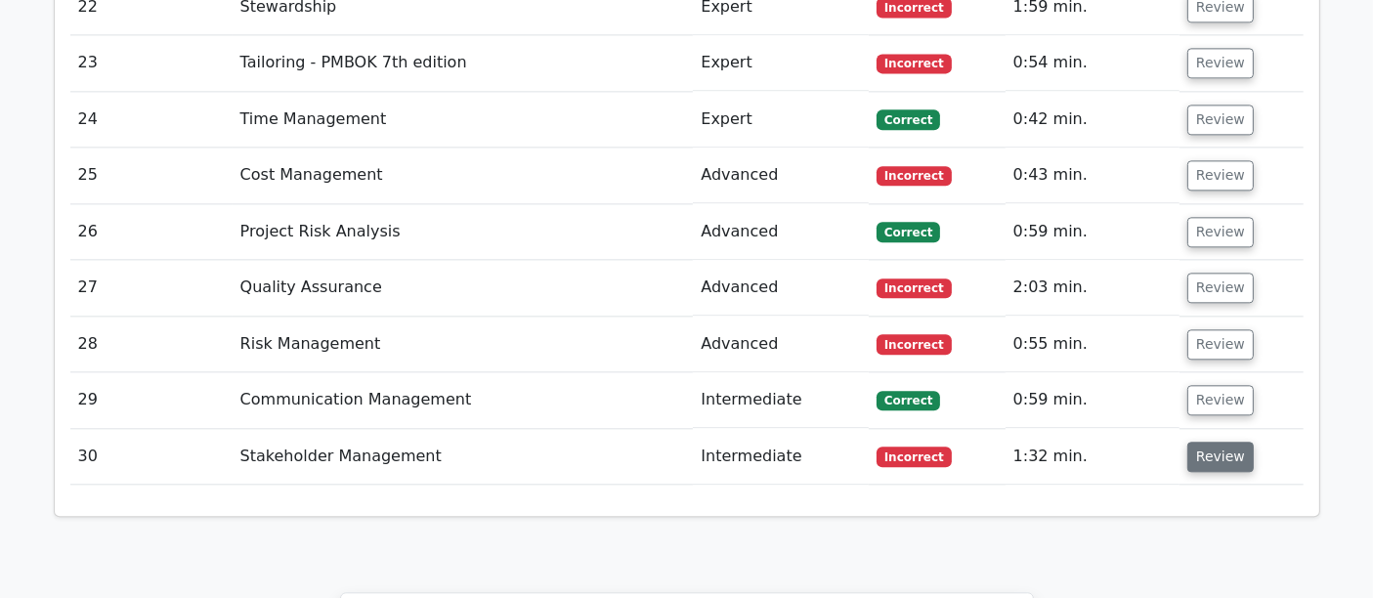
click at [1212, 442] on button "Review" at bounding box center [1220, 457] width 66 height 30
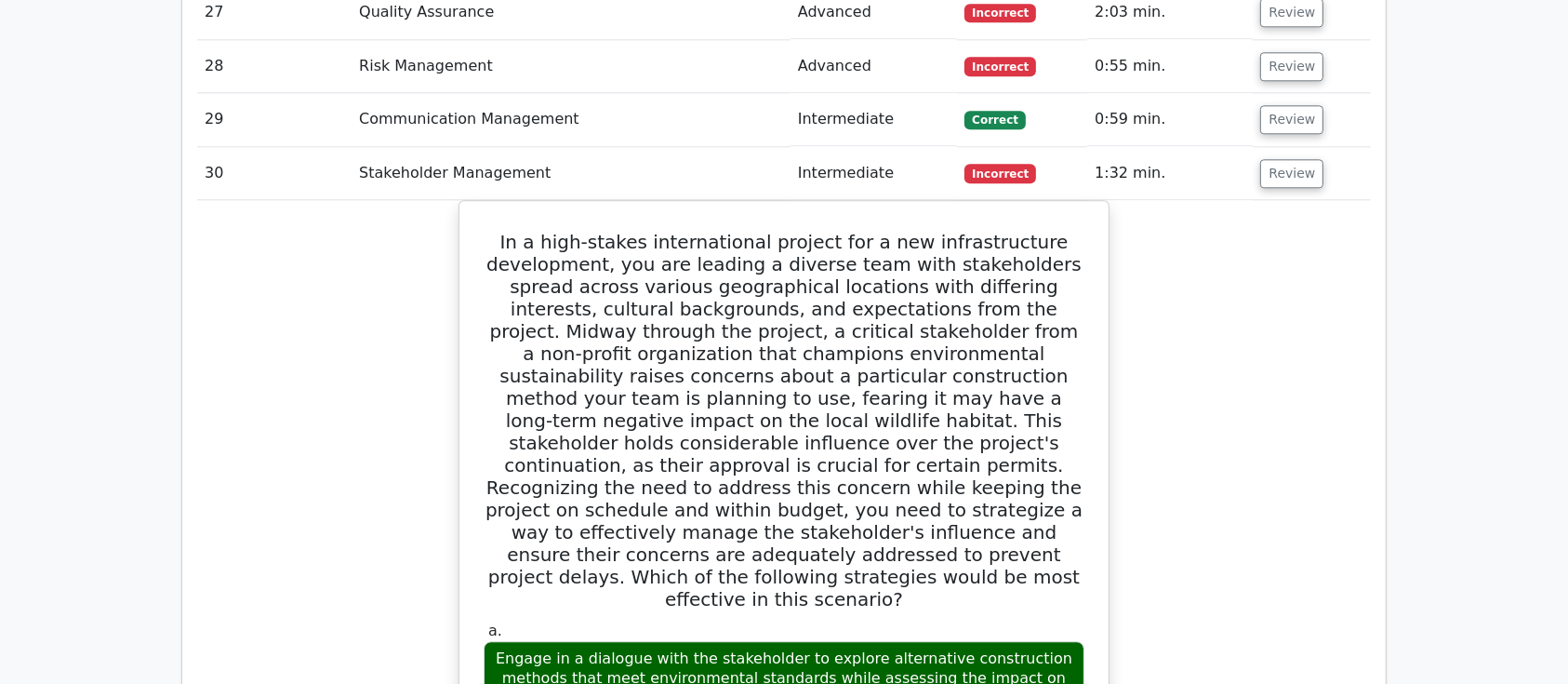
scroll to position [4471, 0]
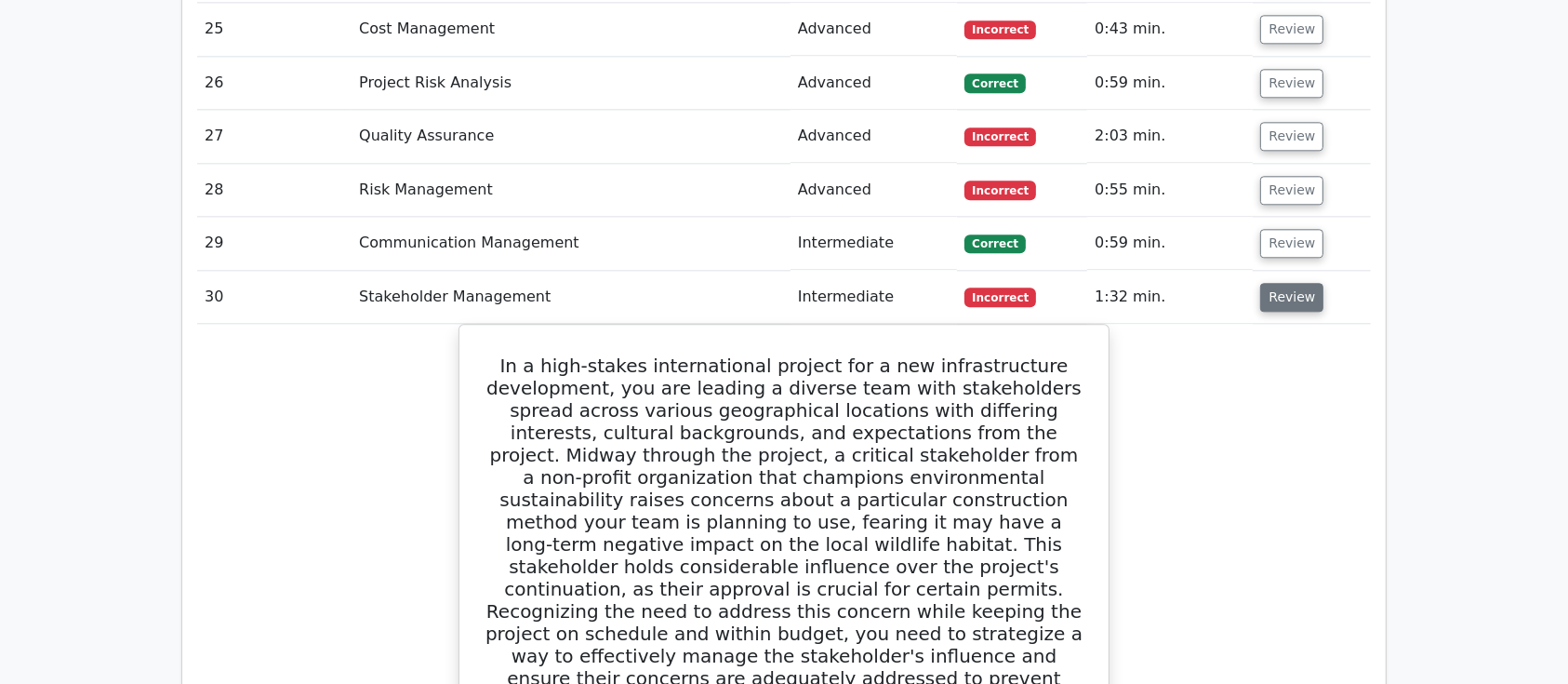
click at [1299, 283] on button "Review" at bounding box center [1292, 297] width 63 height 29
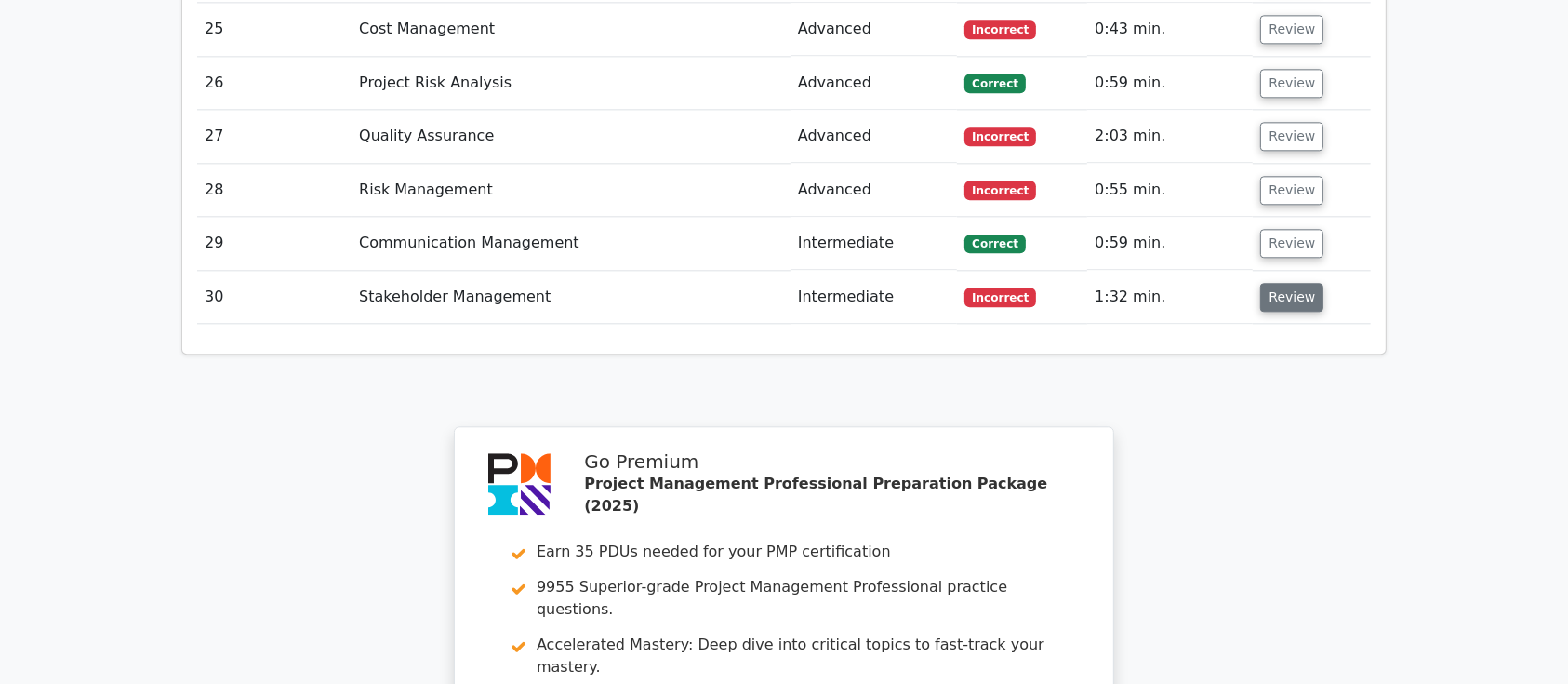
click at [1279, 283] on button "Review" at bounding box center [1292, 297] width 63 height 29
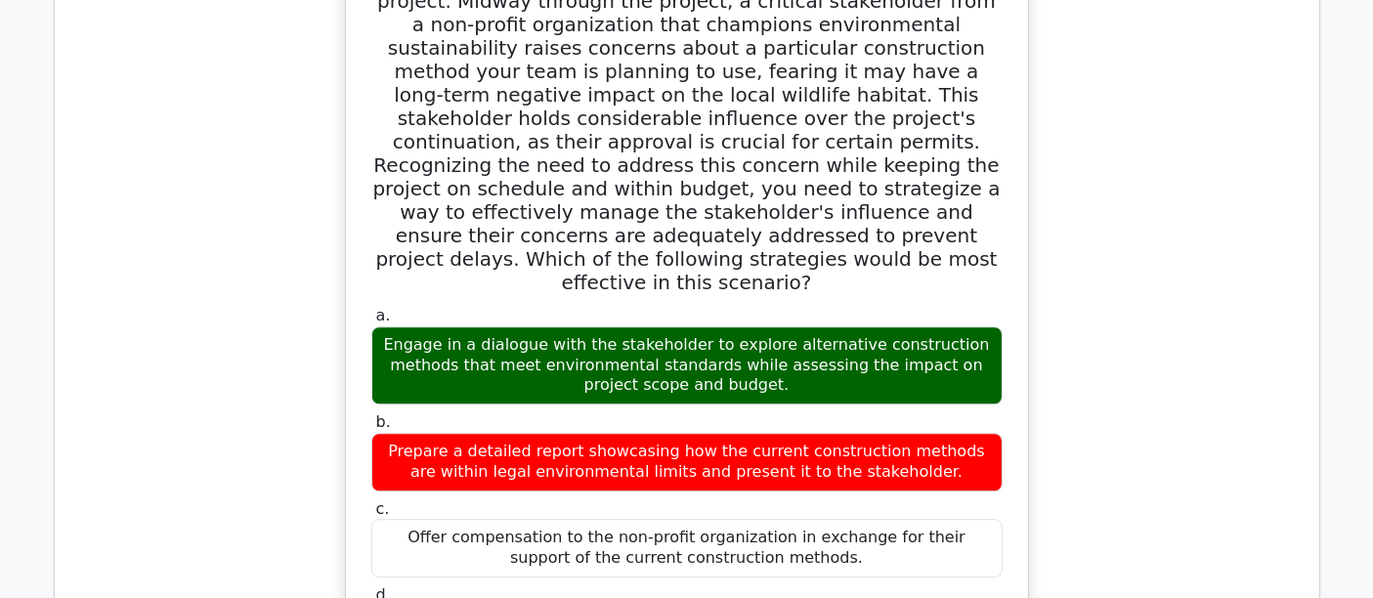
scroll to position [4844, 0]
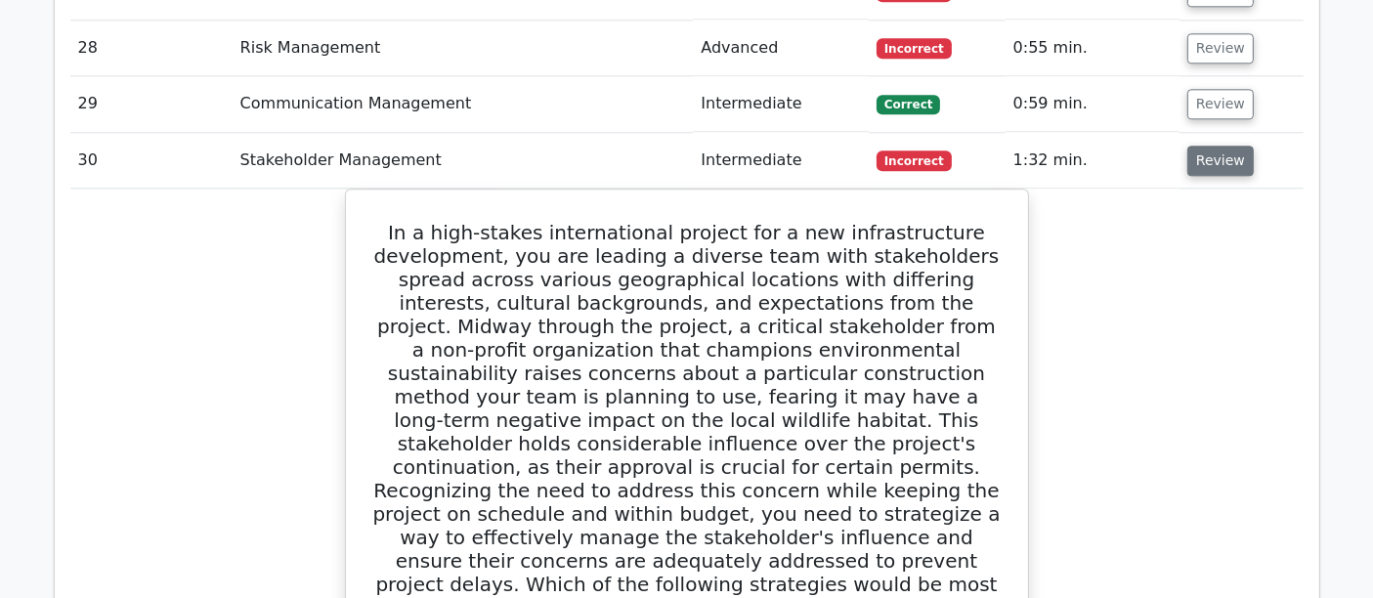
click at [1216, 146] on button "Review" at bounding box center [1220, 161] width 66 height 30
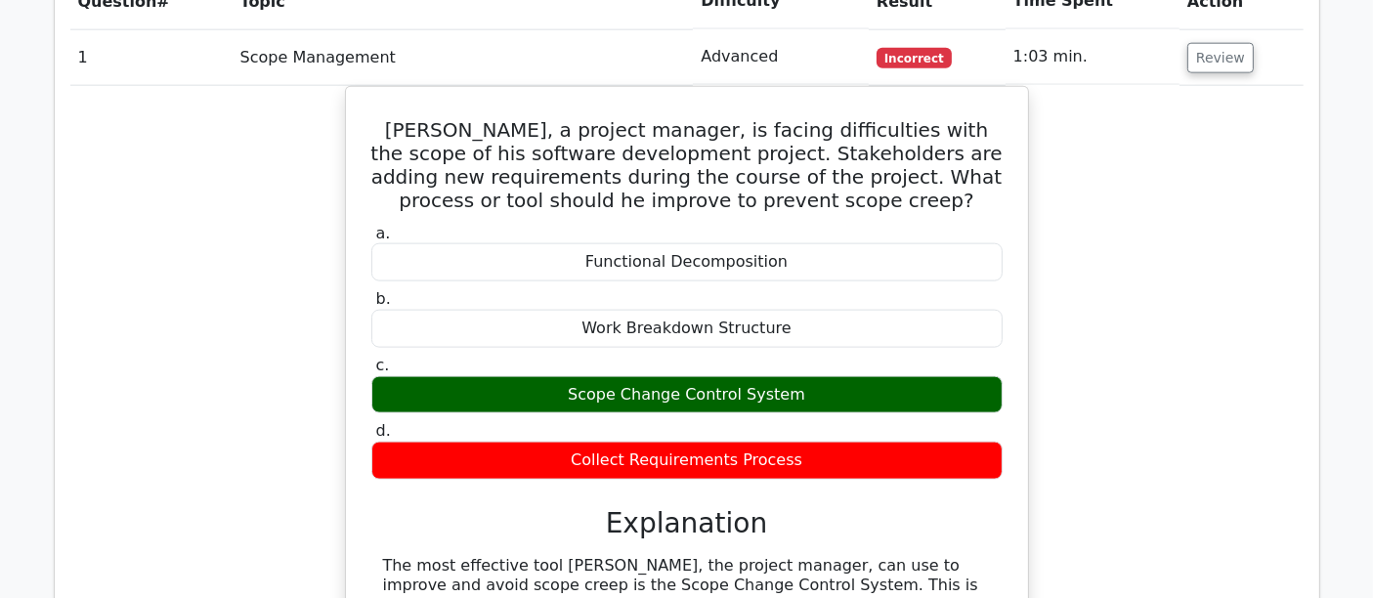
scroll to position [2022, 0]
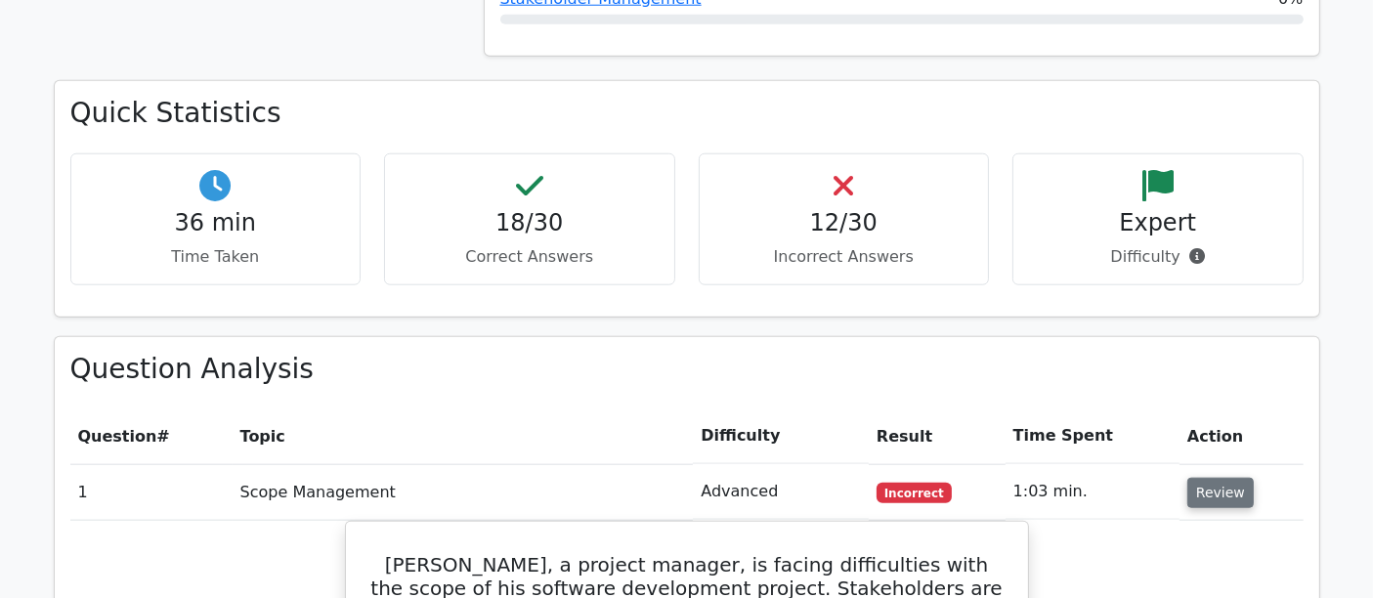
click at [1208, 478] on button "Review" at bounding box center [1220, 493] width 66 height 30
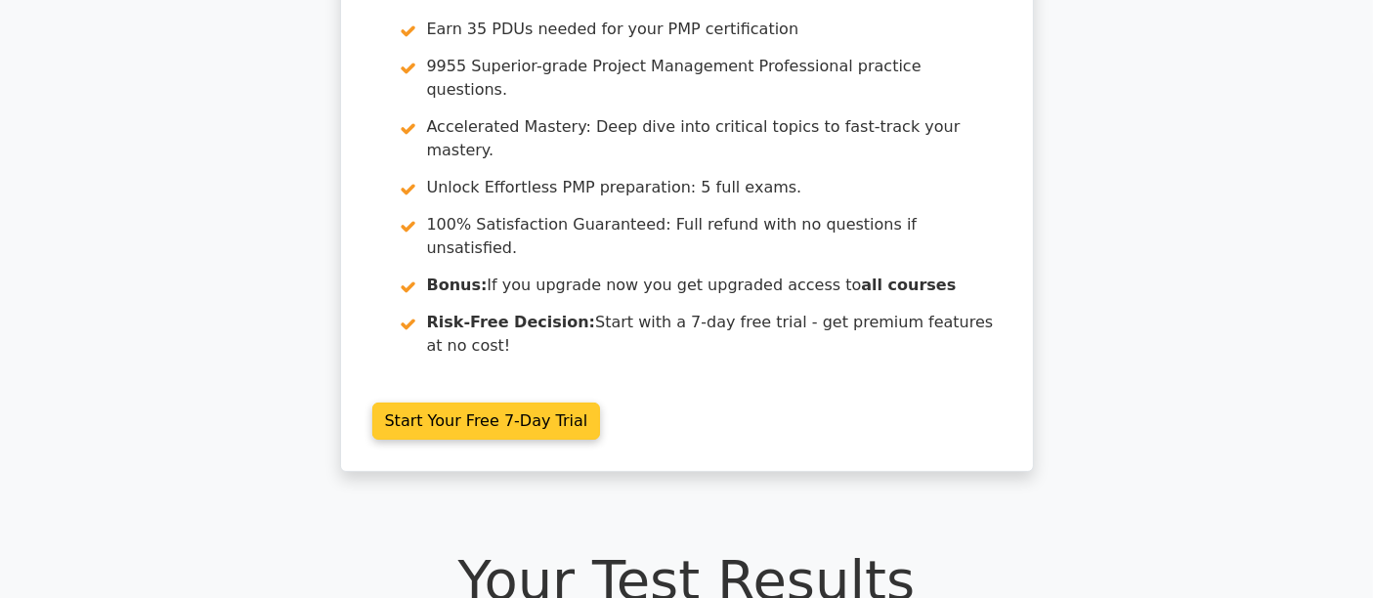
scroll to position [0, 0]
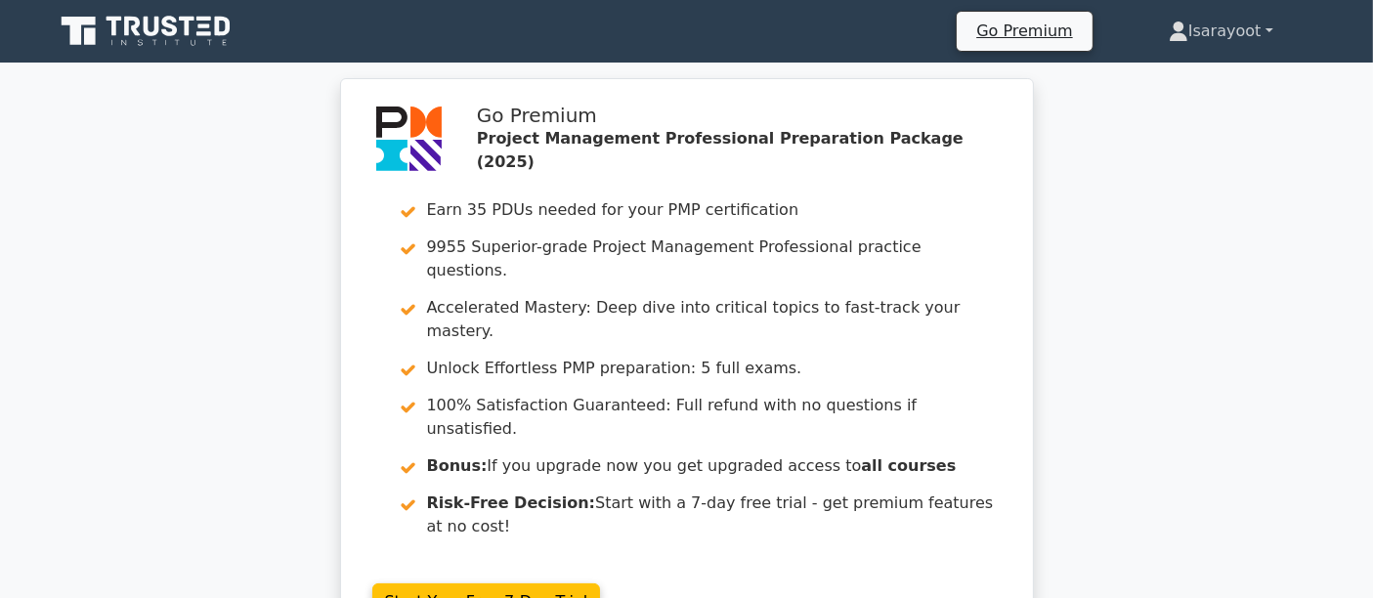
click at [1214, 28] on link "Isarayoot" at bounding box center [1221, 31] width 198 height 39
click at [1160, 80] on link "Profile" at bounding box center [1200, 77] width 154 height 31
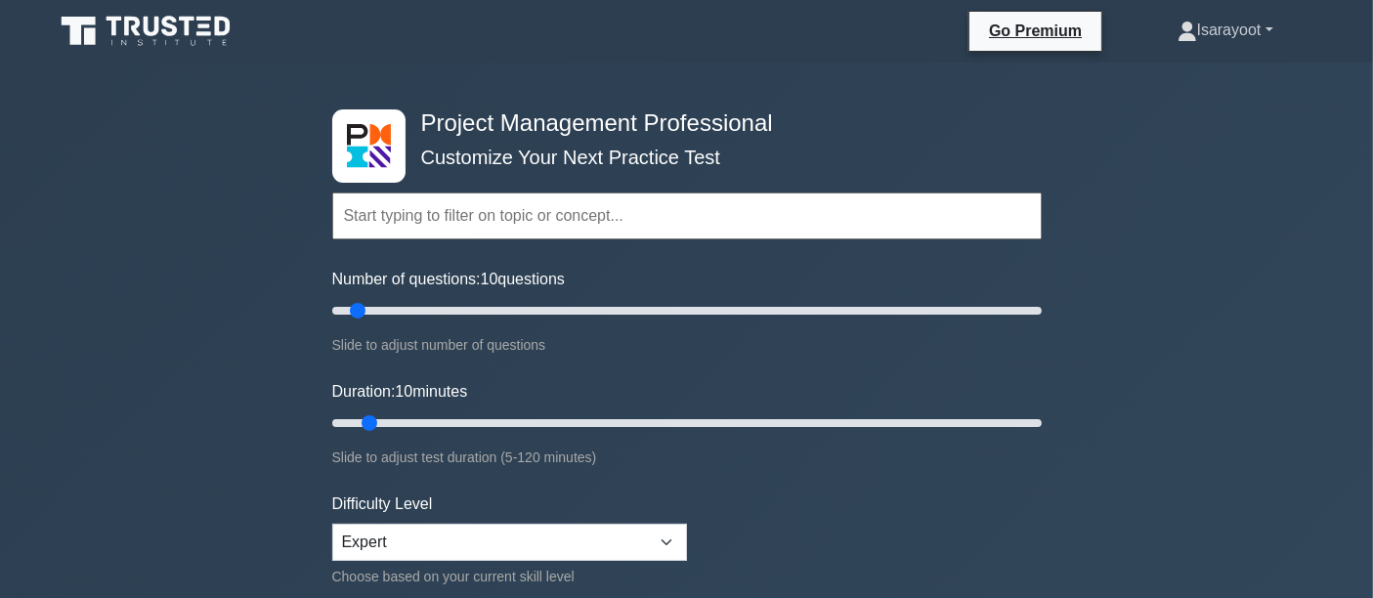
click at [1203, 30] on link "Isarayoot" at bounding box center [1225, 30] width 190 height 39
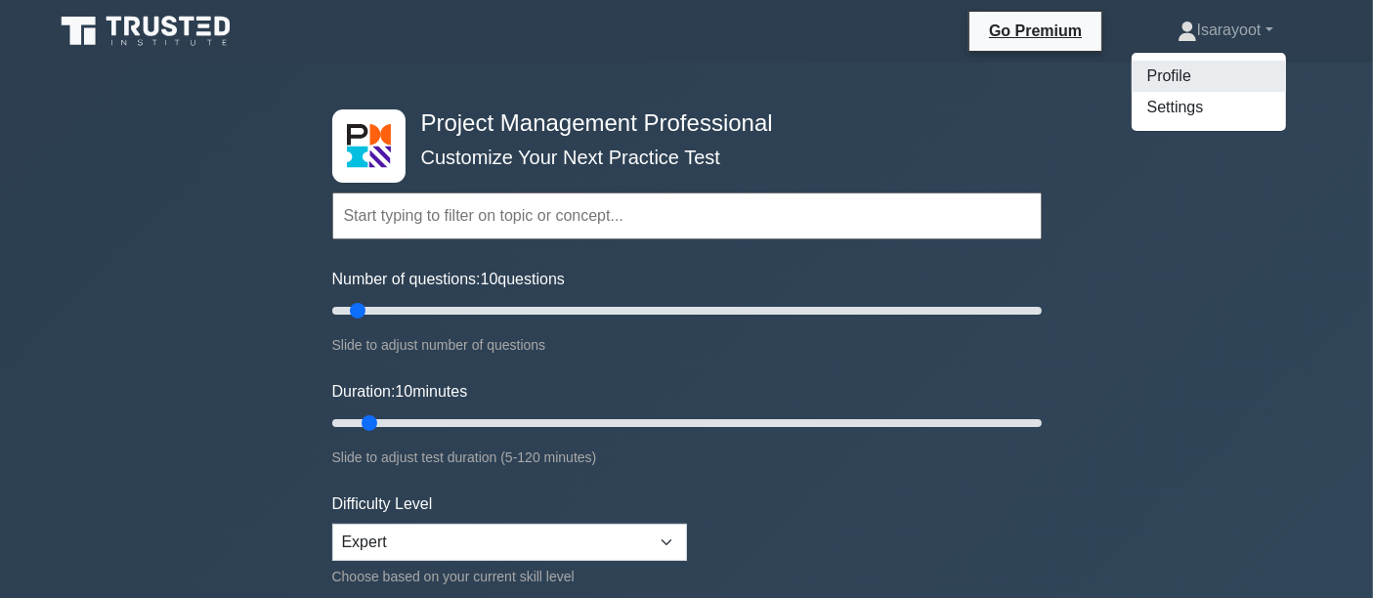
click at [1170, 86] on link "Profile" at bounding box center [1208, 76] width 154 height 31
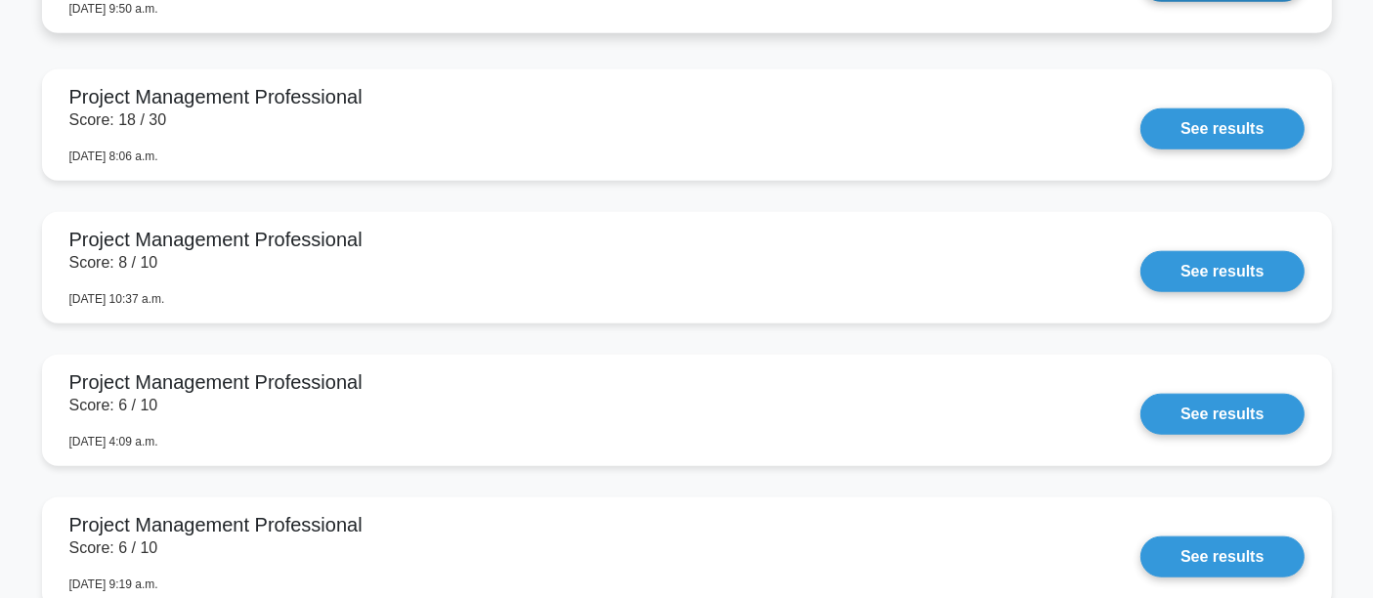
scroll to position [1736, 0]
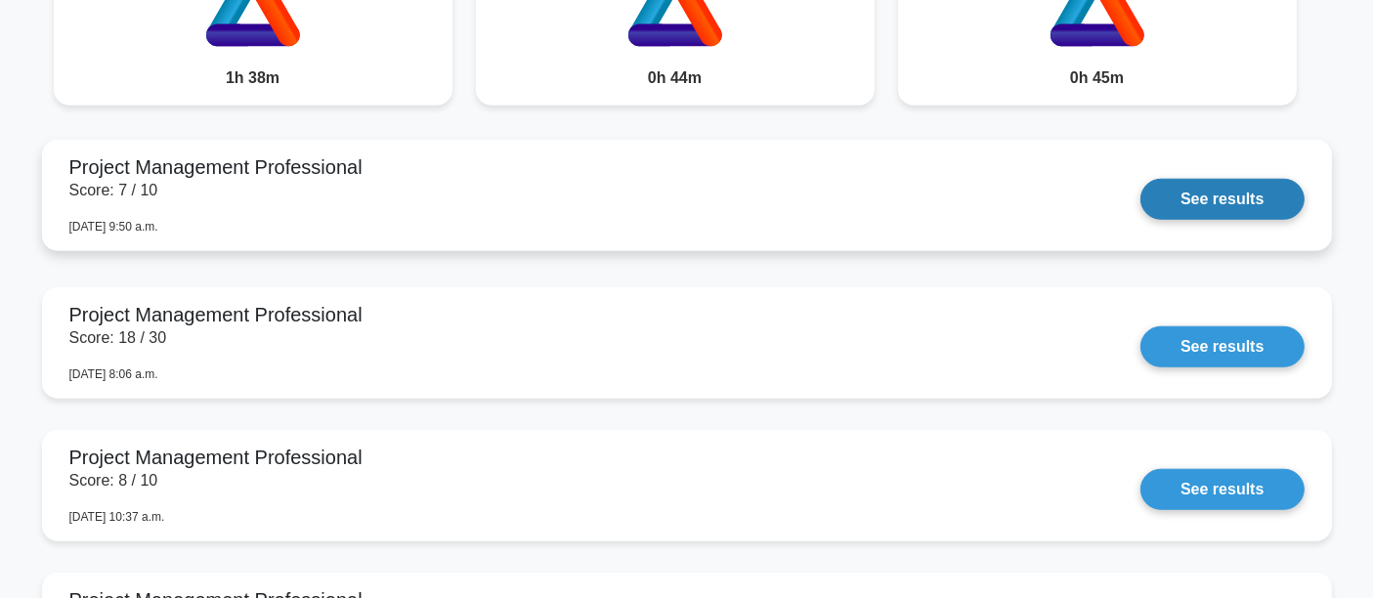
click at [1140, 183] on link "See results" at bounding box center [1221, 199] width 163 height 41
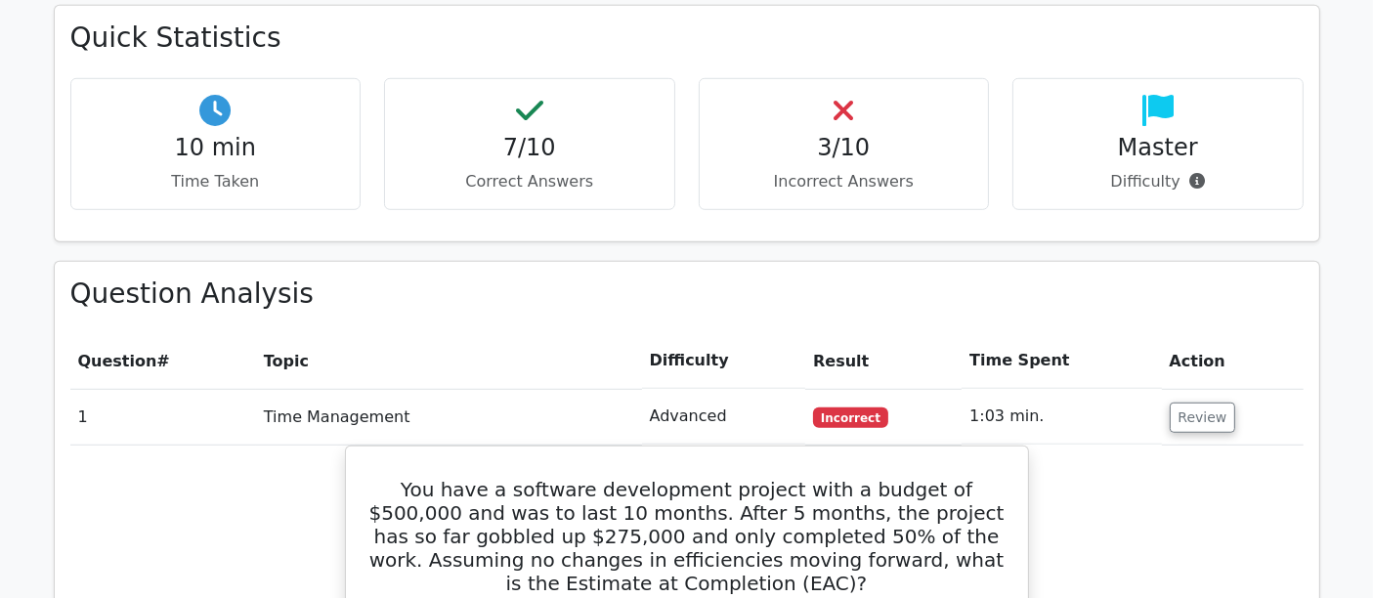
scroll to position [1628, 0]
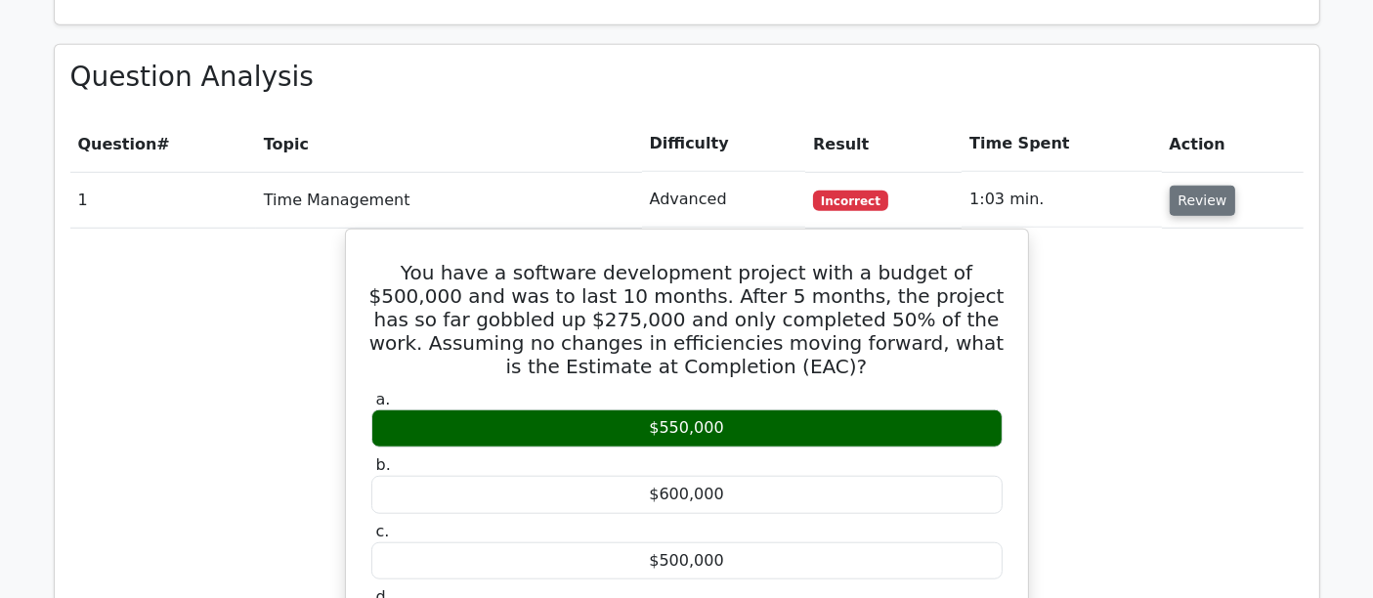
click at [1204, 186] on button "Review" at bounding box center [1203, 201] width 66 height 30
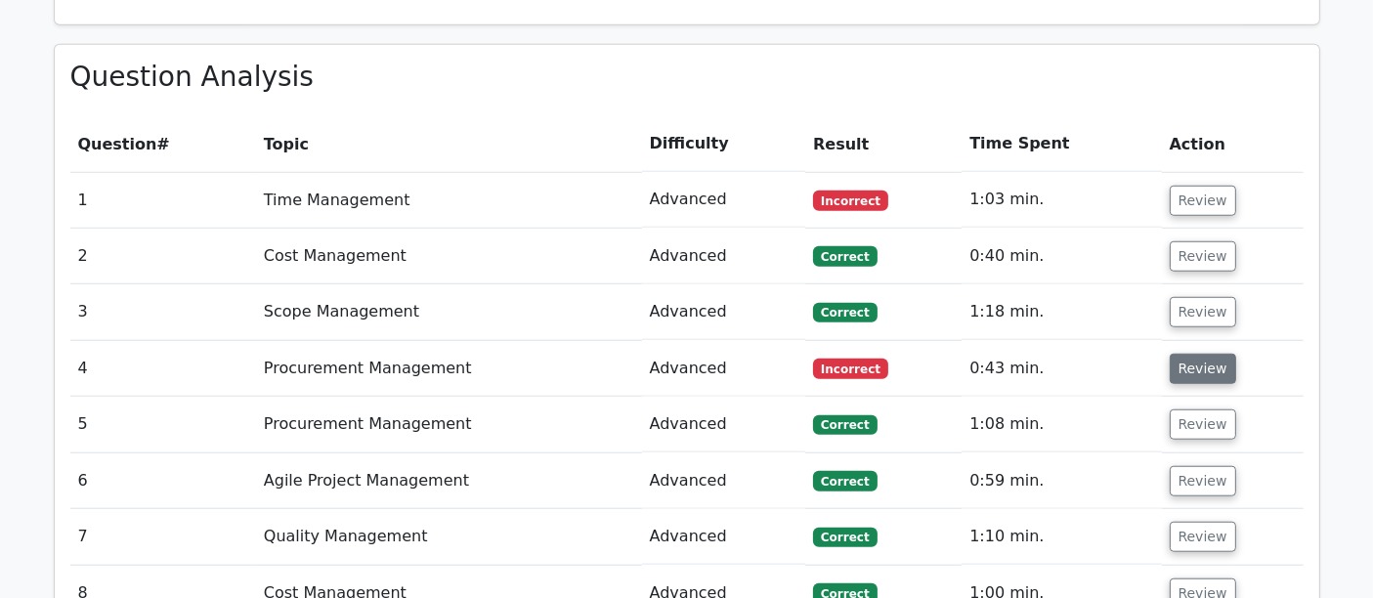
click at [1199, 354] on button "Review" at bounding box center [1203, 369] width 66 height 30
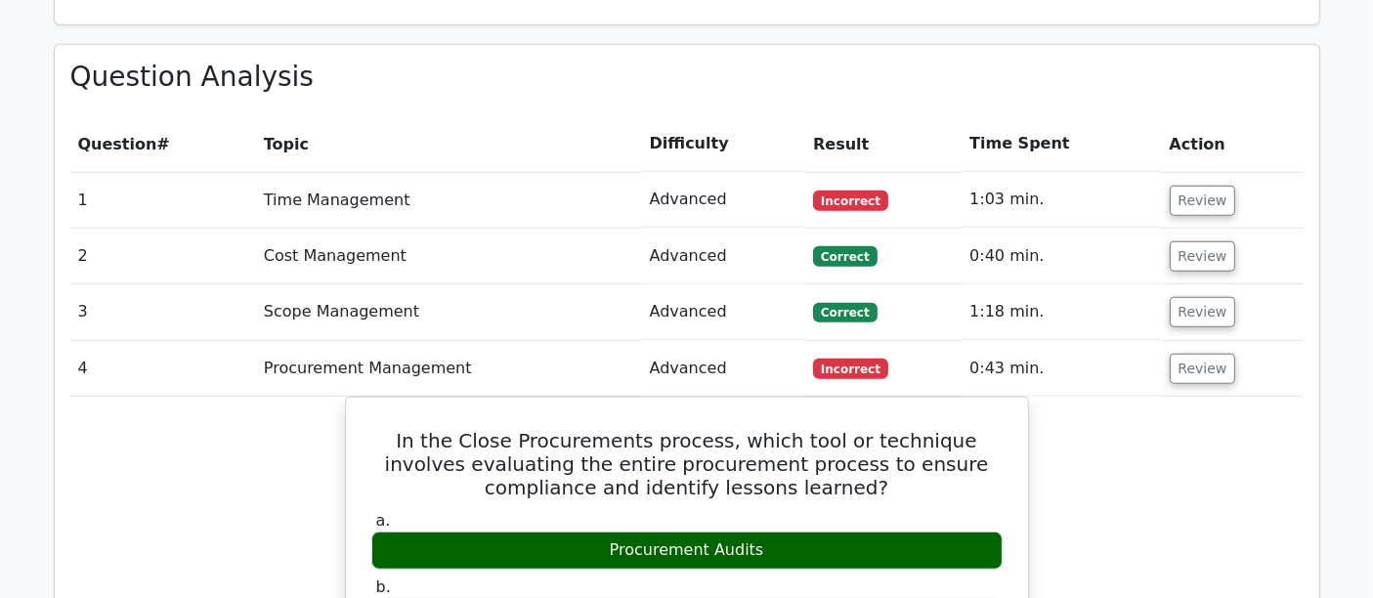
scroll to position [1845, 0]
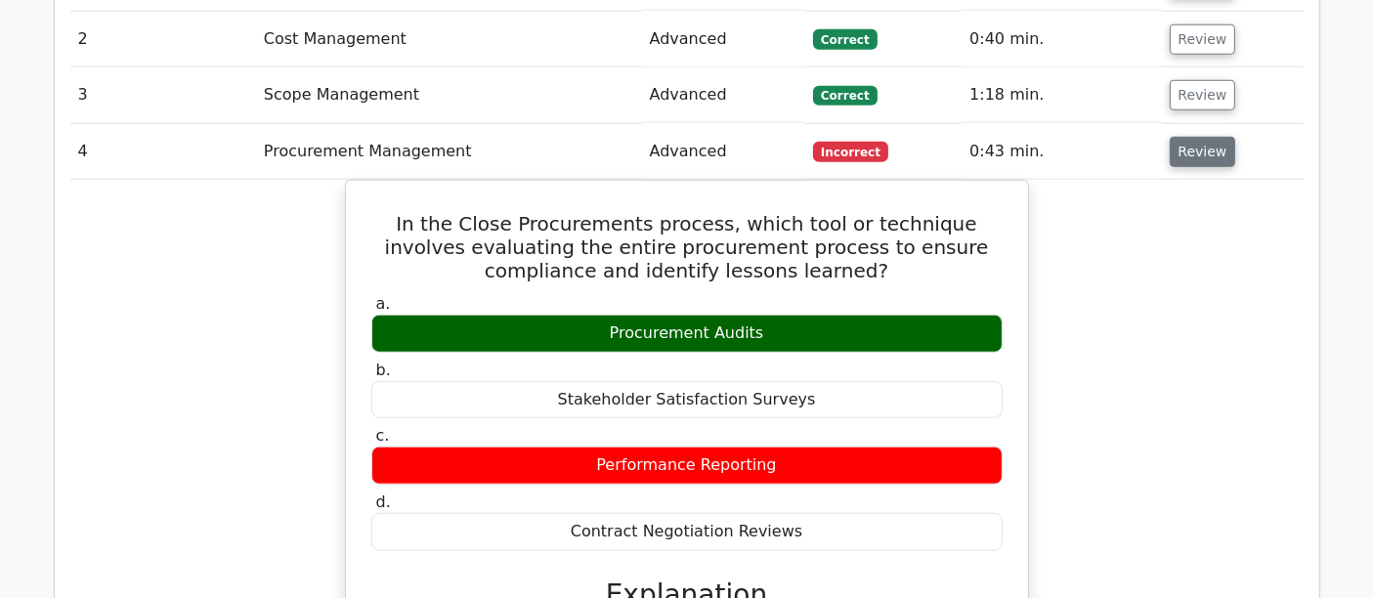
click at [1196, 137] on button "Review" at bounding box center [1203, 152] width 66 height 30
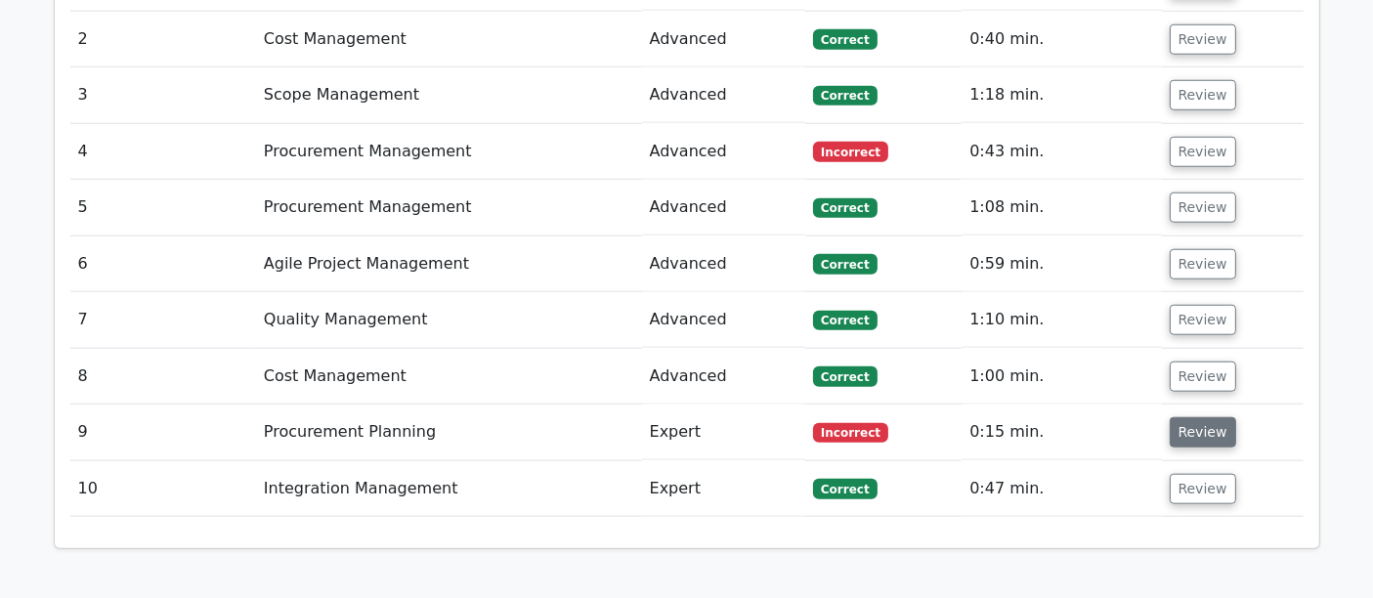
click at [1197, 417] on button "Review" at bounding box center [1203, 432] width 66 height 30
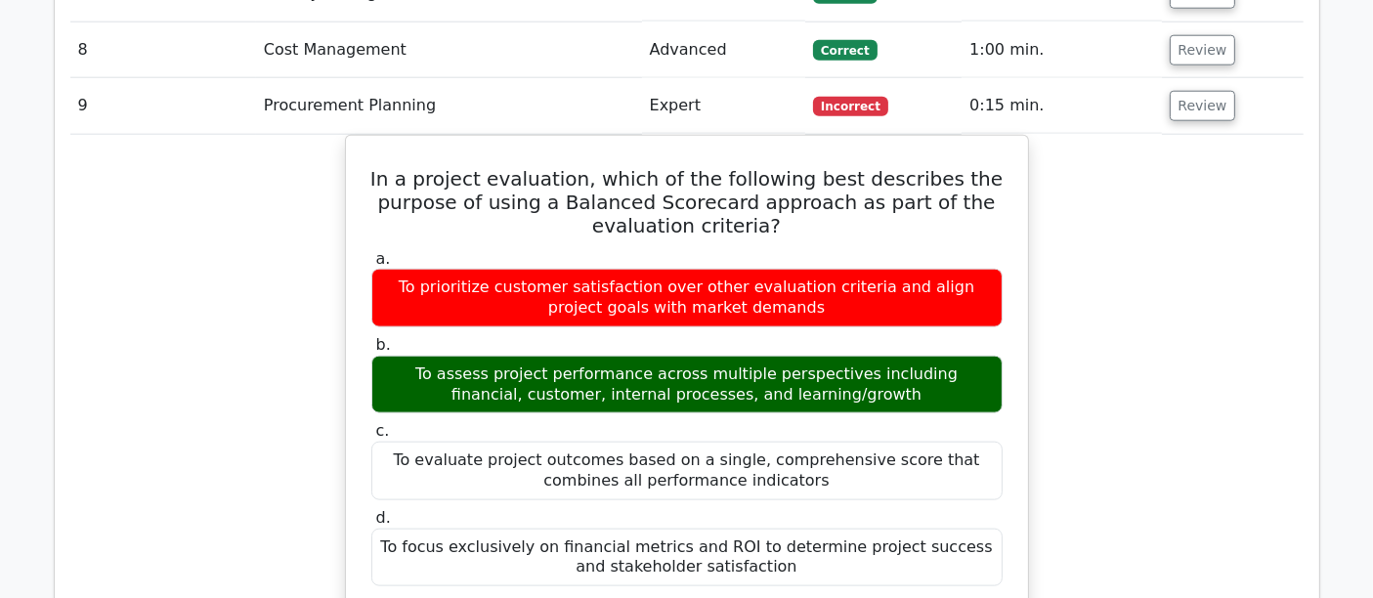
scroll to position [1954, 0]
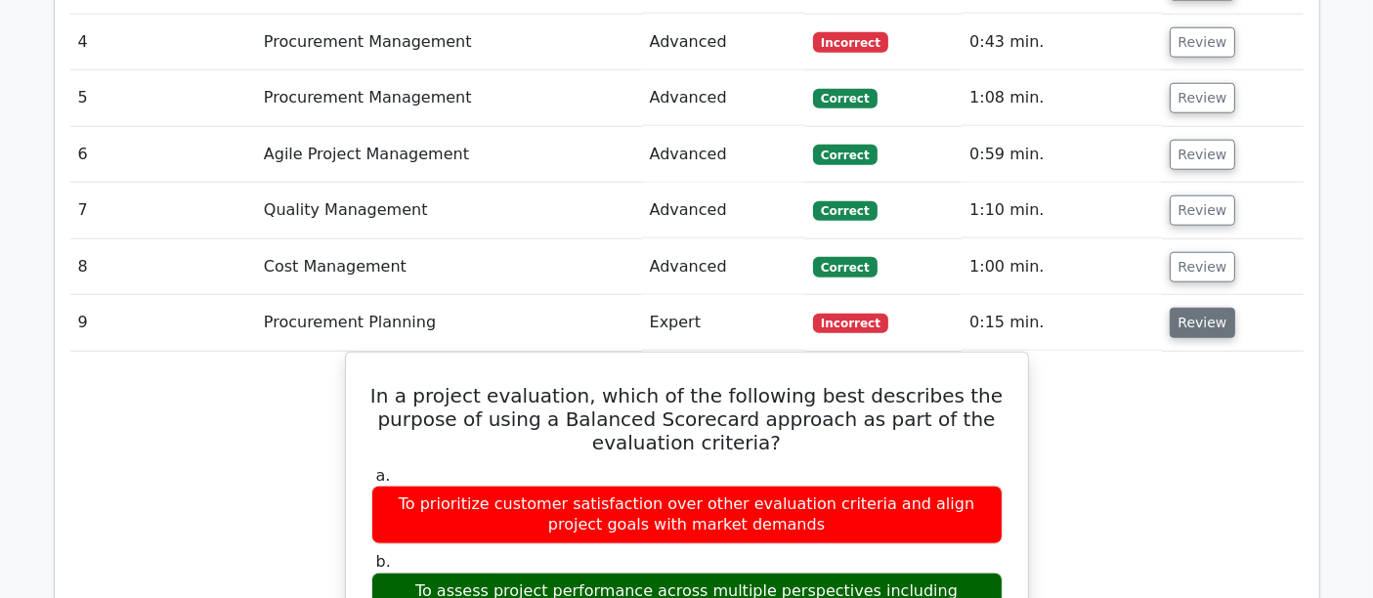
click at [1204, 308] on button "Review" at bounding box center [1203, 323] width 66 height 30
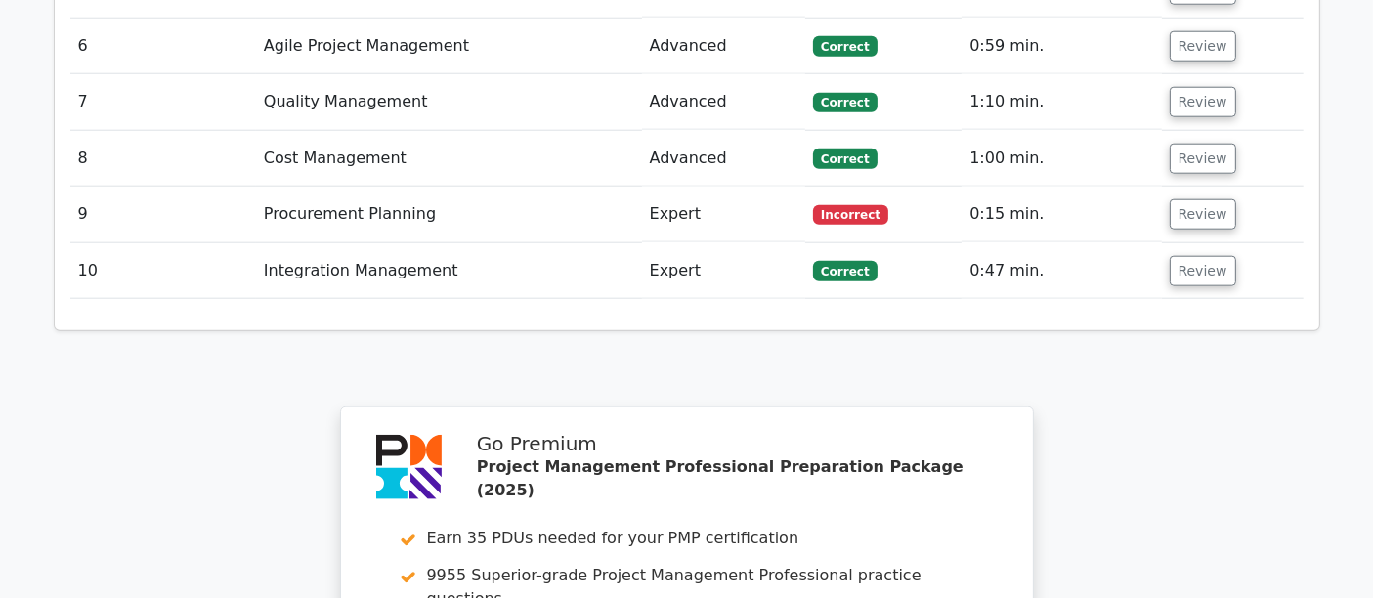
scroll to position [2633, 0]
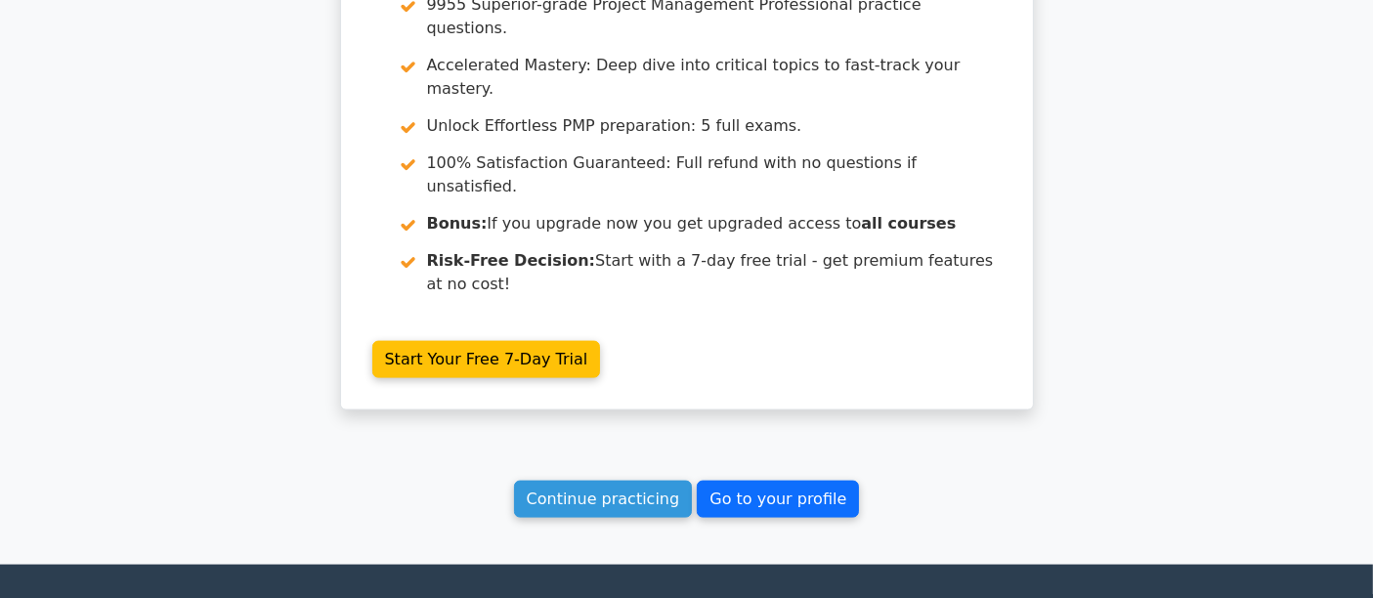
click at [771, 481] on link "Go to your profile" at bounding box center [778, 499] width 162 height 37
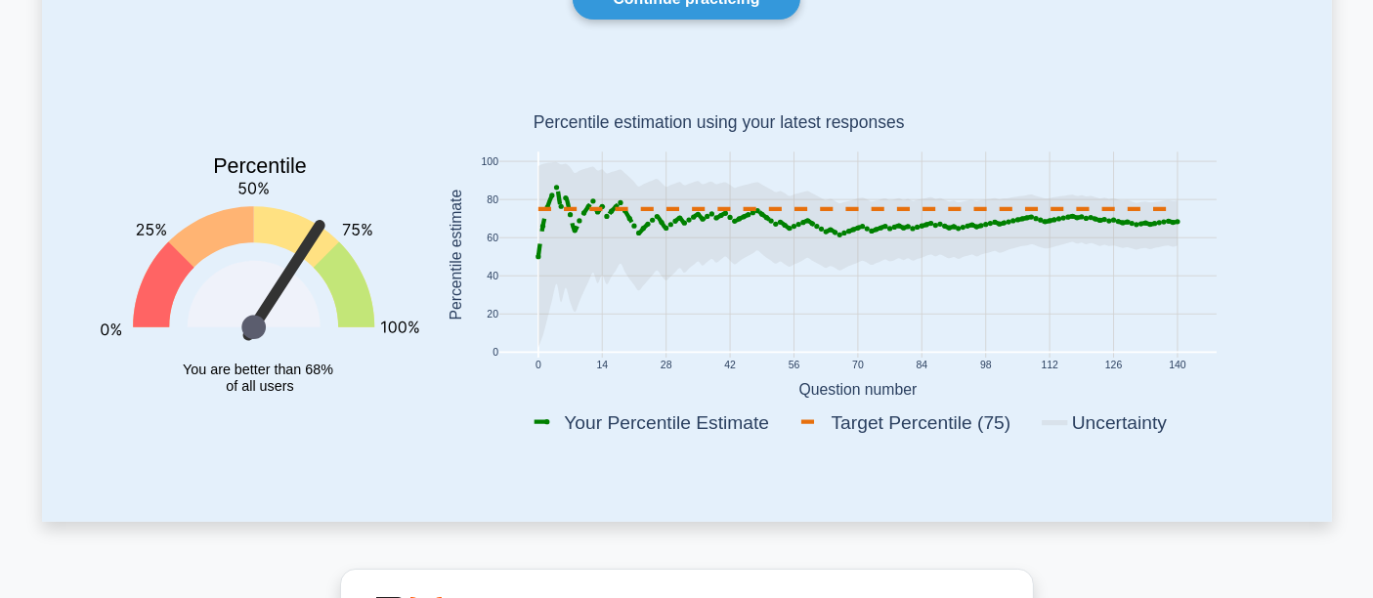
scroll to position [108, 0]
